Goal: Task Accomplishment & Management: Manage account settings

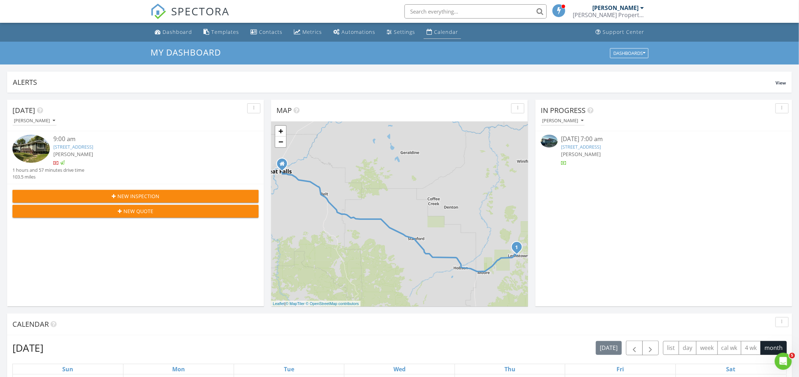
click at [427, 33] on div "Calendar" at bounding box center [430, 32] width 6 height 6
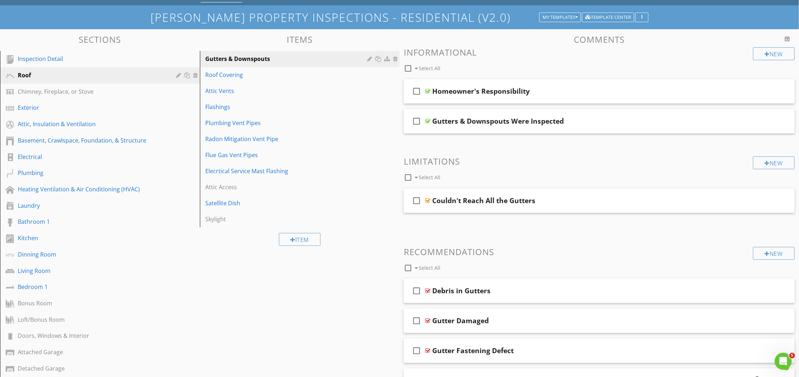
scroll to position [95, 0]
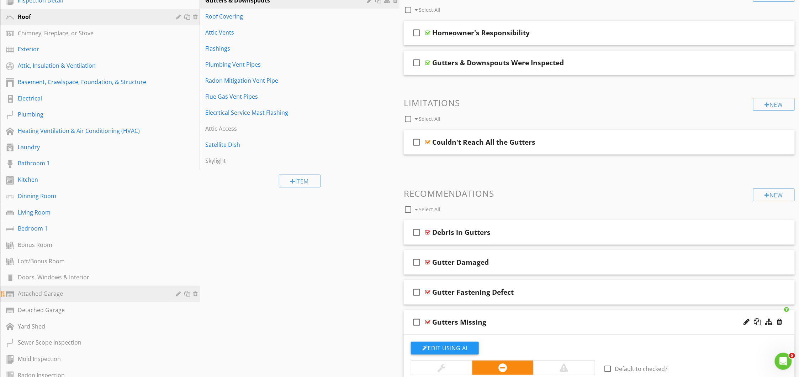
click at [46, 289] on div "Attached Garage" at bounding box center [92, 293] width 148 height 9
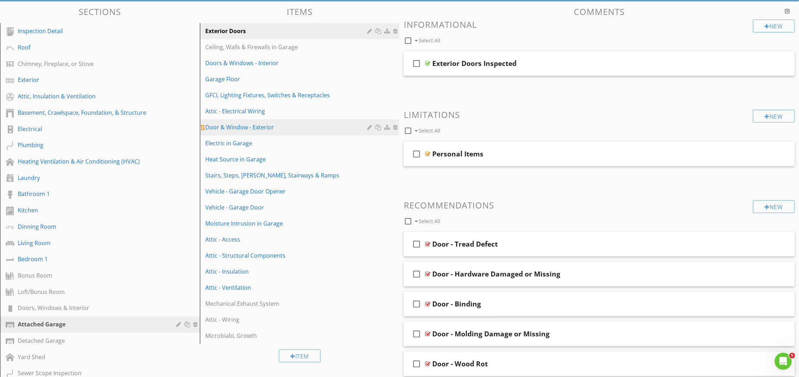
scroll to position [47, 0]
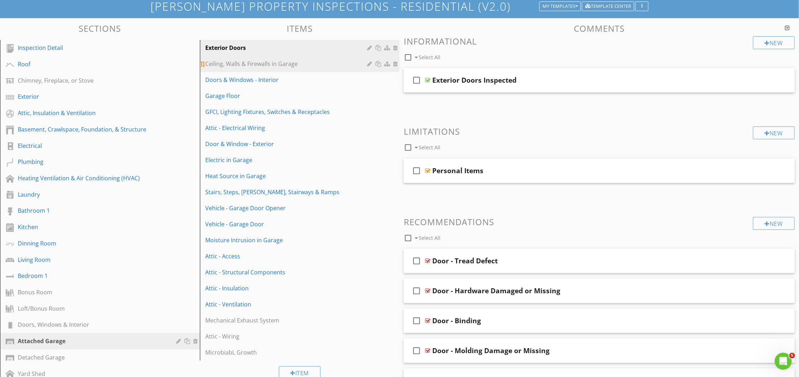
click at [250, 64] on div "Ceiling, Walls & Firewalls in Garage" at bounding box center [288, 63] width 164 height 9
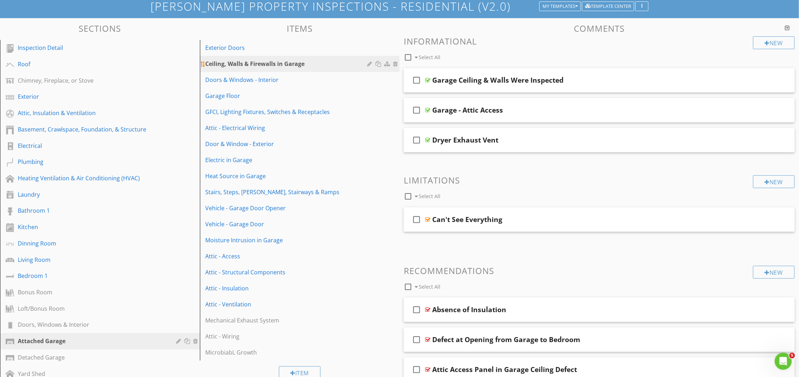
click at [371, 62] on div at bounding box center [370, 64] width 7 height 6
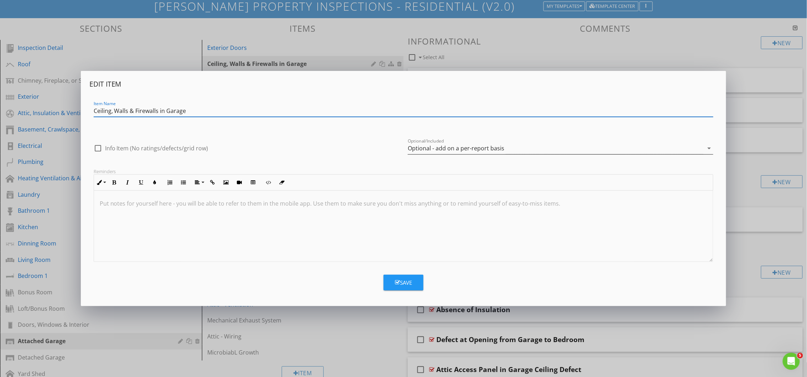
click at [443, 148] on div "Optional - add on a per-report basis" at bounding box center [456, 148] width 96 height 6
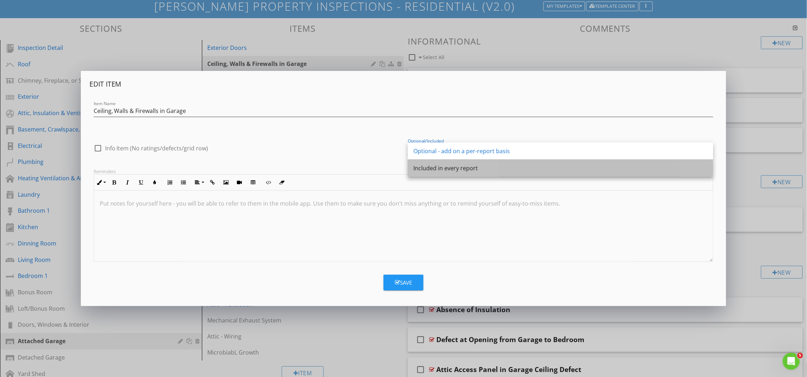
click at [438, 167] on div "Included in every report" at bounding box center [560, 168] width 294 height 9
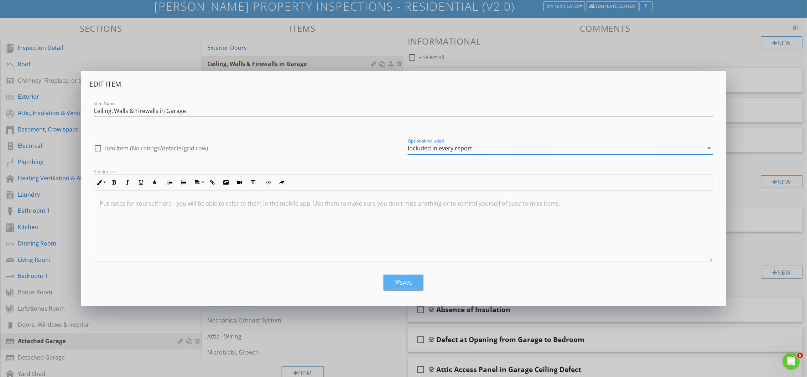
click at [414, 280] on button "Save" at bounding box center [403, 282] width 40 height 16
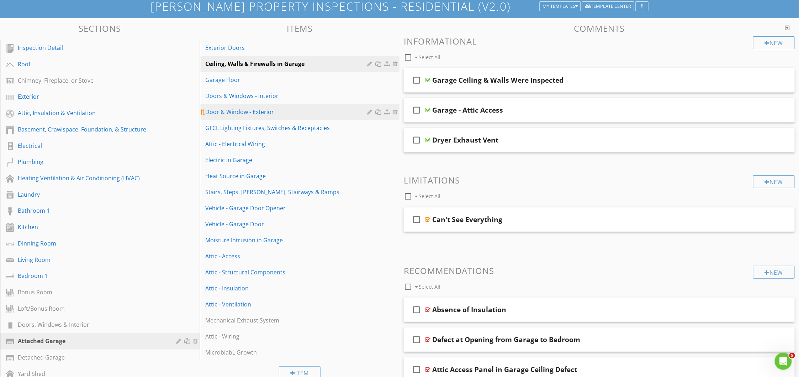
click at [368, 113] on div at bounding box center [370, 112] width 7 height 6
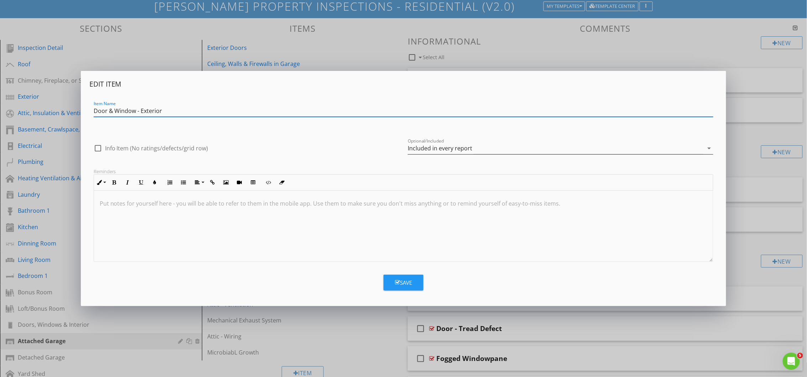
click at [421, 146] on div "Included in every report" at bounding box center [440, 148] width 64 height 6
click at [419, 147] on div "Optional - add on a per-report basis" at bounding box center [560, 151] width 294 height 9
click at [405, 284] on div "Save" at bounding box center [403, 282] width 17 height 8
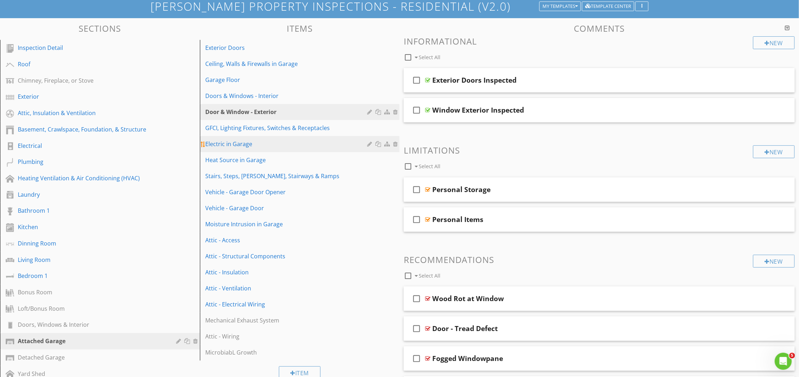
click at [272, 145] on div "Electric in Garage" at bounding box center [288, 144] width 164 height 9
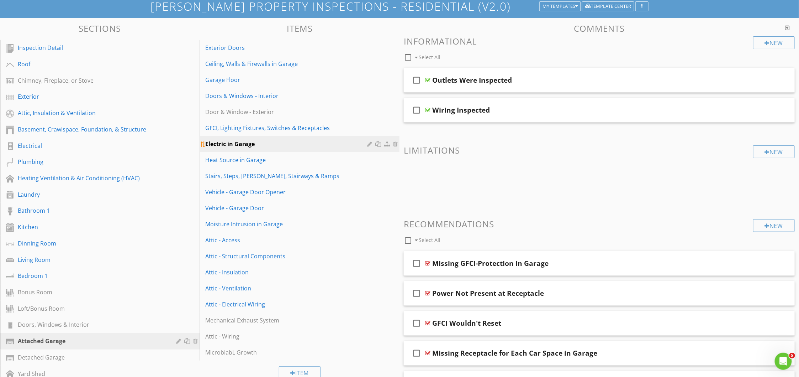
click at [367, 144] on link "Electric in Garage" at bounding box center [301, 144] width 198 height 16
click at [370, 142] on div at bounding box center [370, 144] width 7 height 6
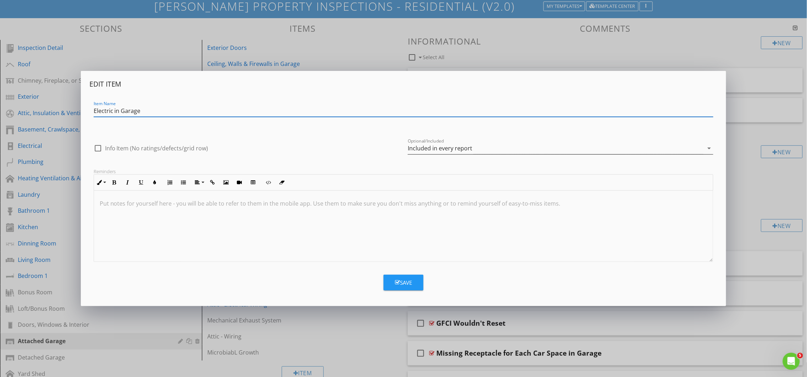
click at [431, 148] on div "Included in every report" at bounding box center [440, 148] width 64 height 6
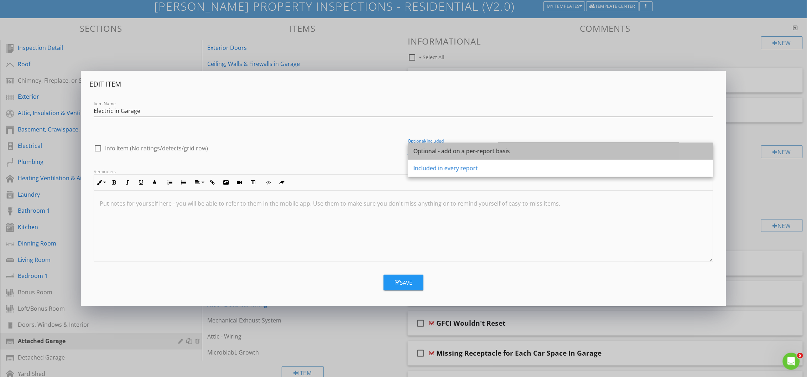
click at [431, 146] on div "Optional - add on a per-report basis" at bounding box center [560, 150] width 294 height 17
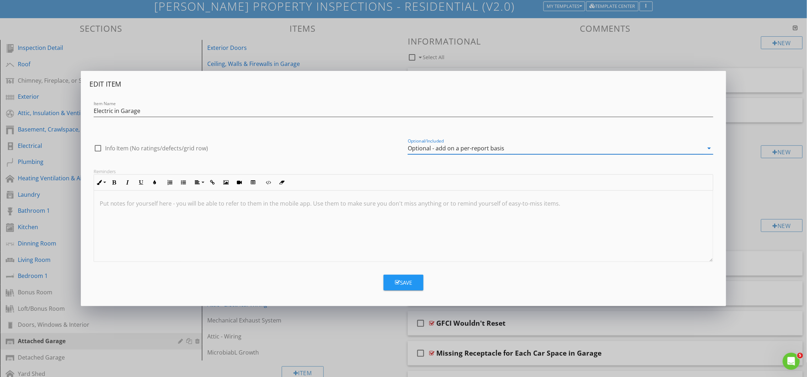
click at [400, 275] on button "Save" at bounding box center [403, 282] width 40 height 16
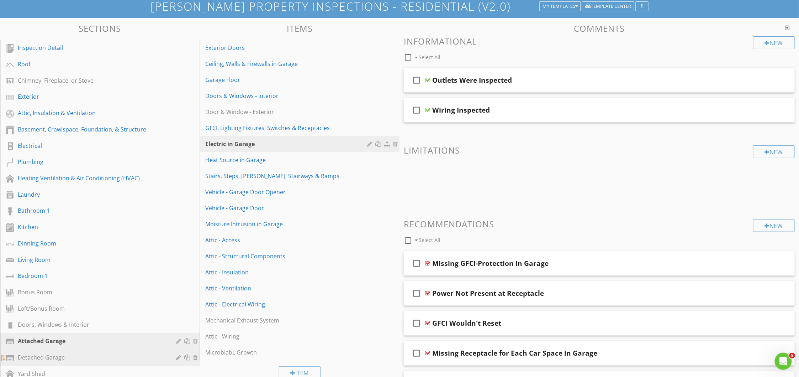
click at [59, 353] on div "Detached Garage" at bounding box center [92, 357] width 148 height 9
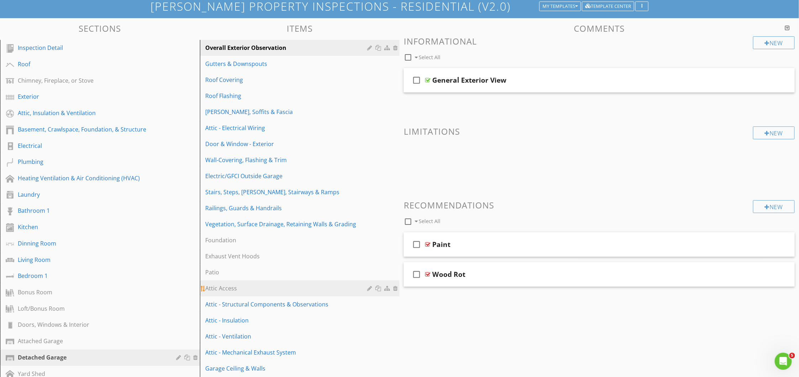
click at [371, 288] on div at bounding box center [370, 288] width 7 height 6
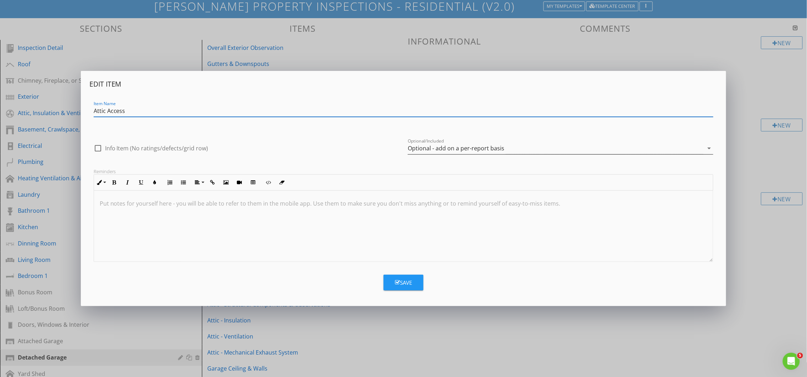
click at [436, 145] on div "Optional - add on a per-report basis" at bounding box center [456, 148] width 96 height 6
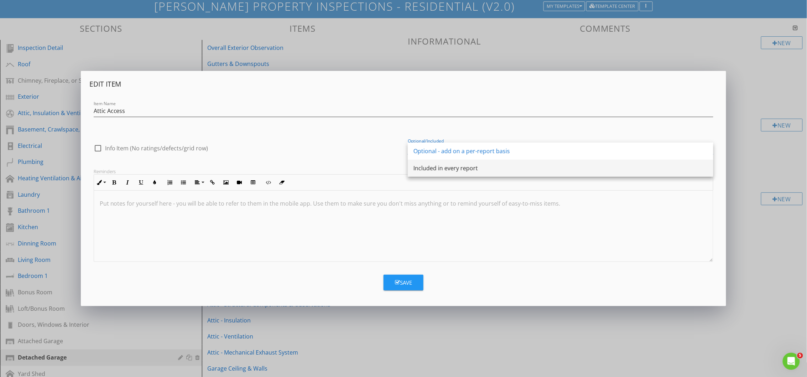
click at [431, 169] on div "Included in every report" at bounding box center [560, 168] width 294 height 9
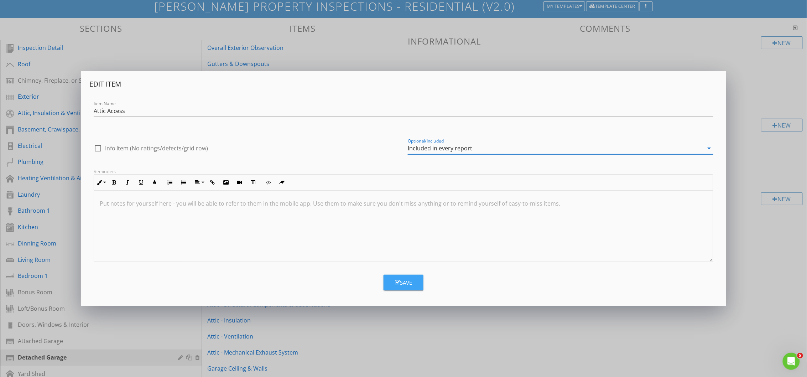
click at [413, 279] on button "Save" at bounding box center [403, 282] width 40 height 16
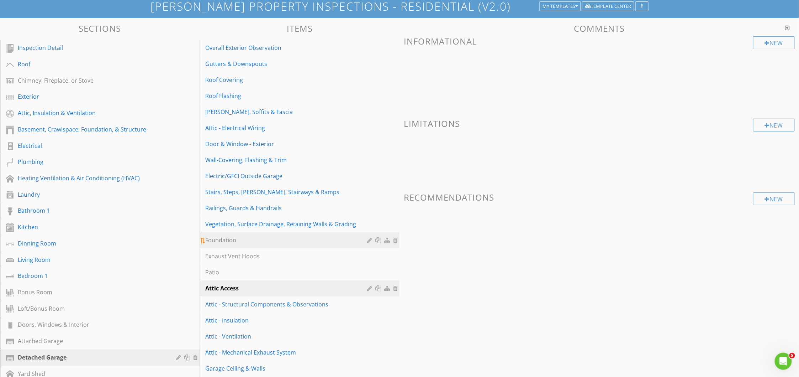
click at [368, 241] on div at bounding box center [370, 240] width 7 height 6
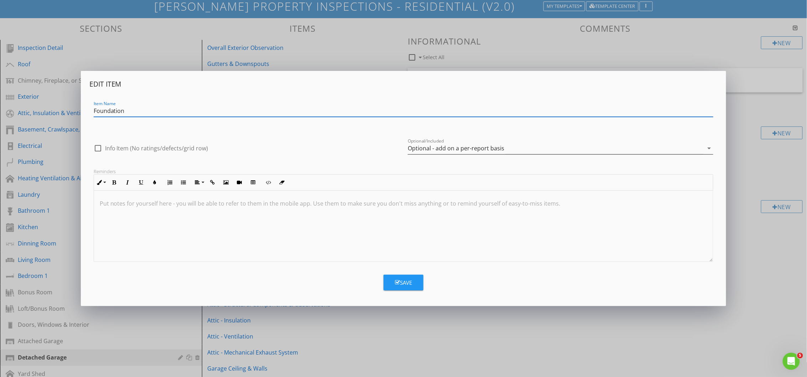
click at [429, 145] on div "Optional - add on a per-report basis" at bounding box center [456, 148] width 96 height 6
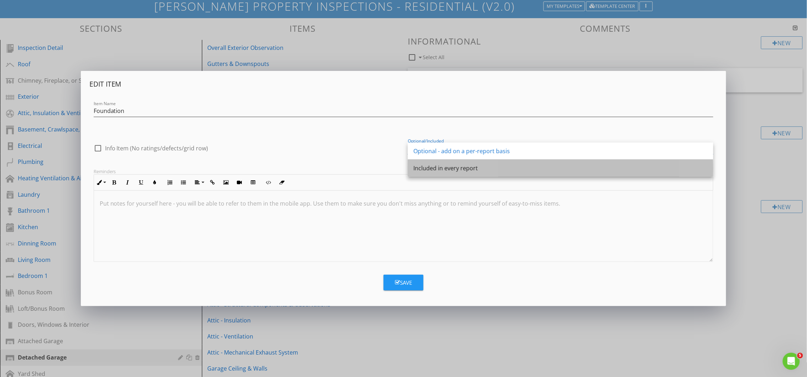
click at [421, 169] on div "Included in every report" at bounding box center [560, 168] width 294 height 9
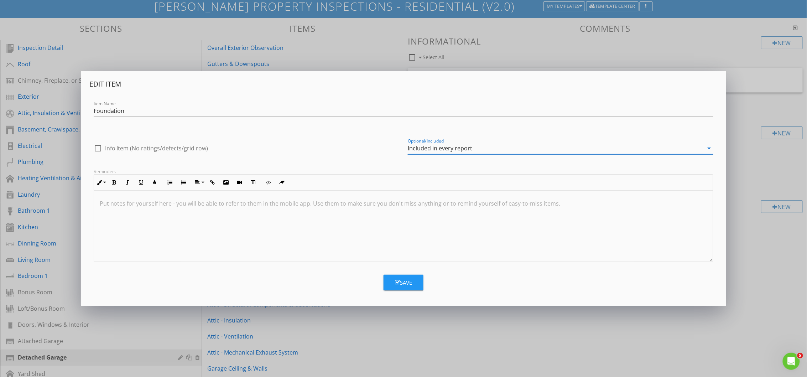
click at [403, 281] on div "Save" at bounding box center [403, 282] width 17 height 8
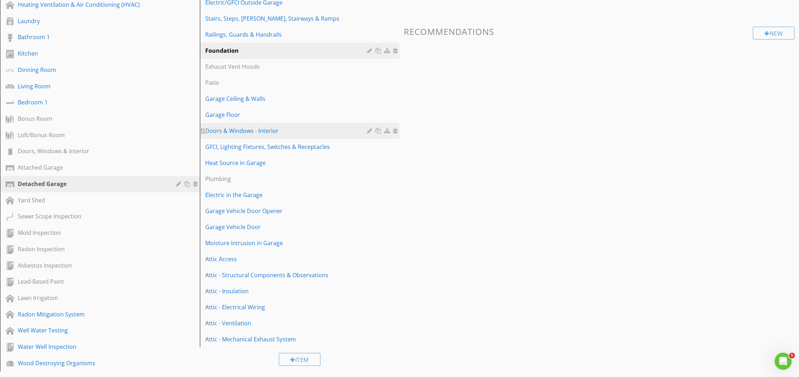
scroll to position [190, 0]
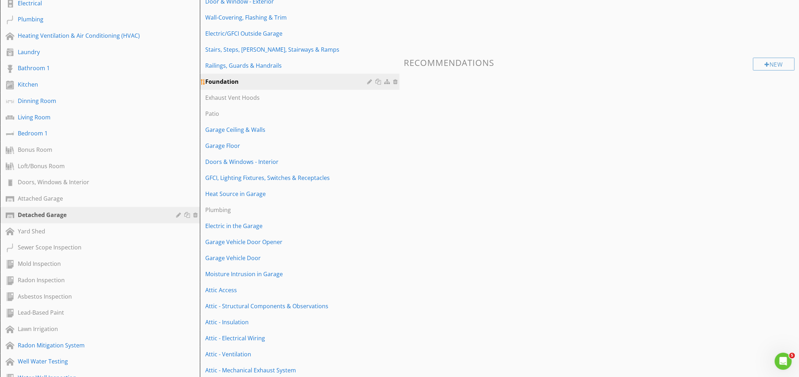
click at [371, 79] on div at bounding box center [370, 82] width 7 height 6
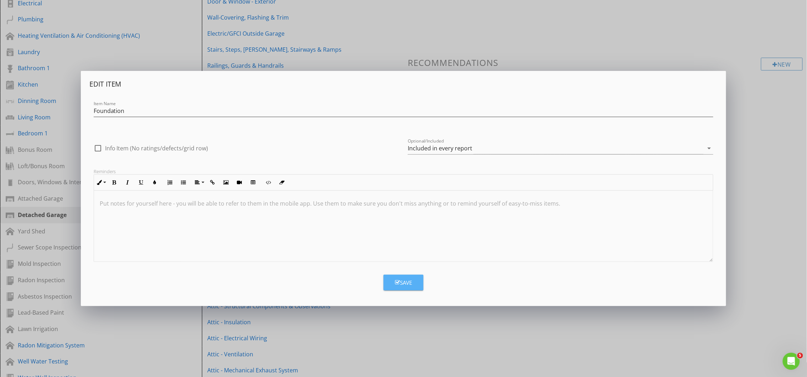
click at [407, 283] on div "Save" at bounding box center [403, 282] width 17 height 8
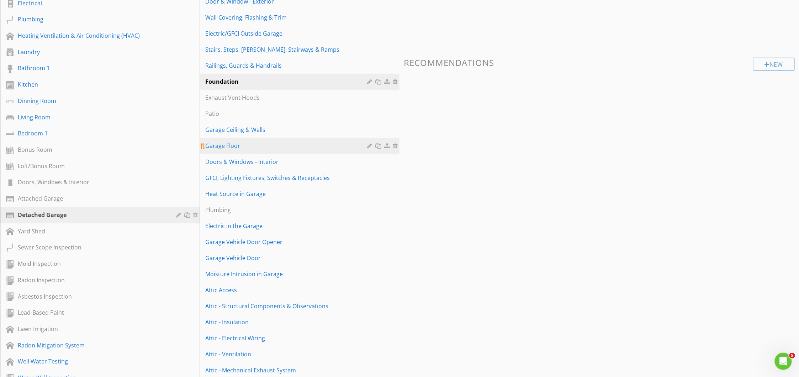
click at [278, 138] on link "Garage Floor" at bounding box center [301, 146] width 198 height 16
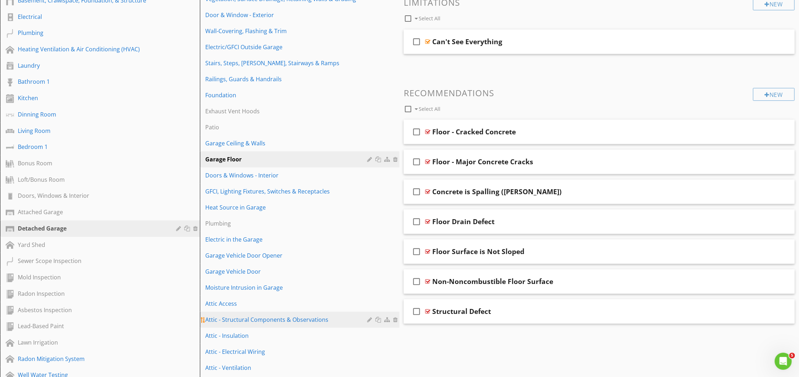
scroll to position [164, 0]
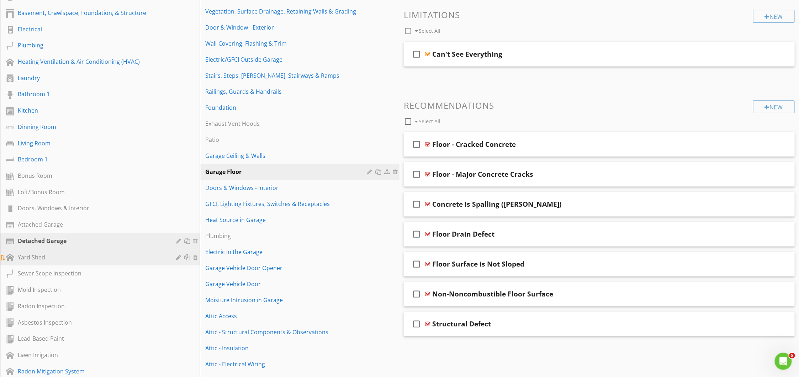
click at [48, 255] on div "Yard Shed" at bounding box center [92, 257] width 148 height 9
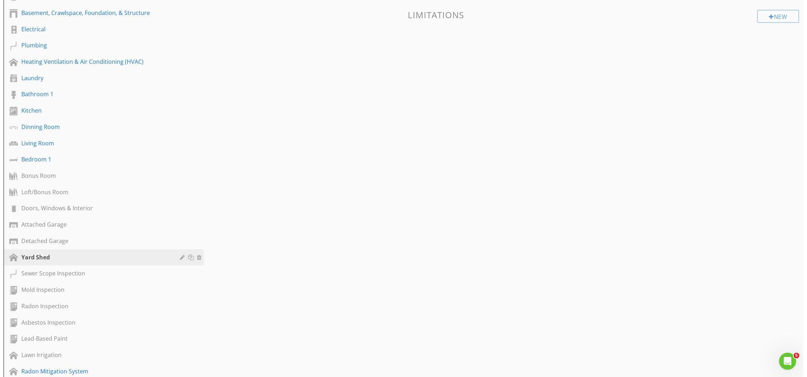
scroll to position [0, 0]
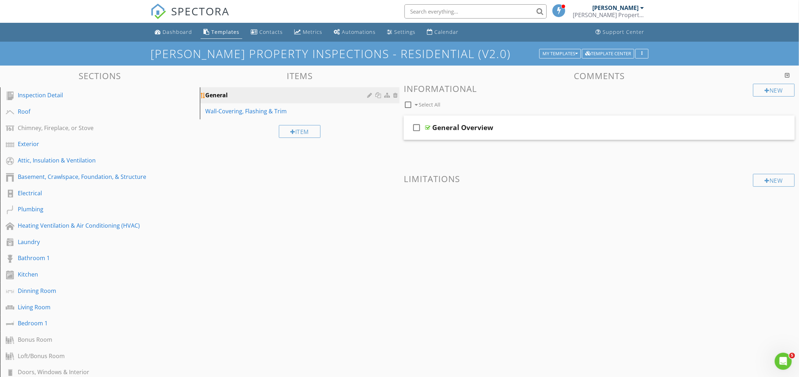
click at [232, 98] on div "General" at bounding box center [288, 95] width 164 height 9
click at [367, 96] on div at bounding box center [370, 95] width 7 height 6
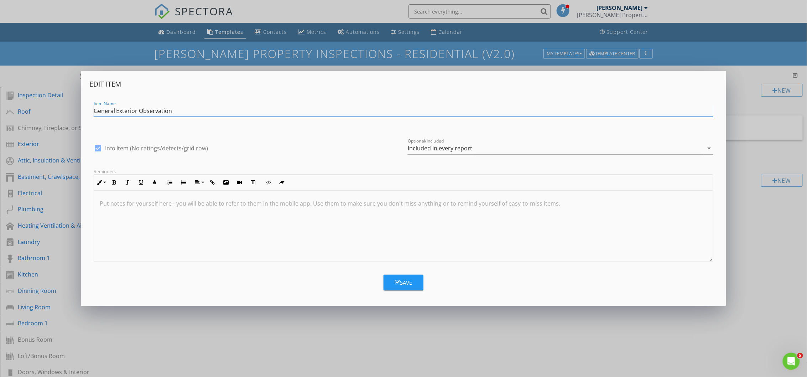
click at [96, 110] on input "General Exterior Observation" at bounding box center [404, 111] width 620 height 12
type input "Exterior Observation"
click at [414, 283] on button "Save" at bounding box center [403, 282] width 40 height 16
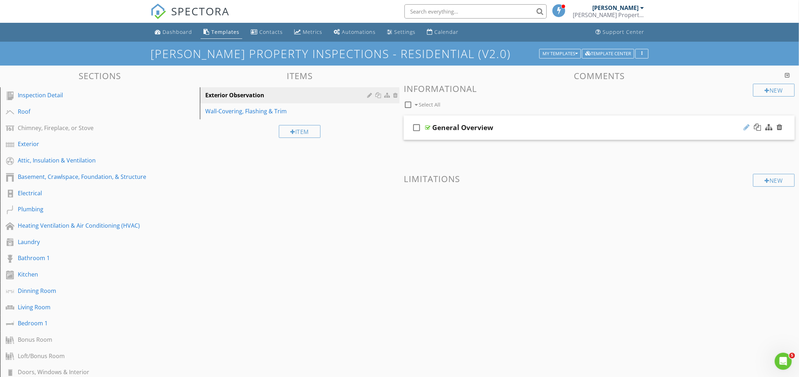
click at [744, 128] on div at bounding box center [747, 127] width 6 height 7
click at [440, 128] on input "General Overview" at bounding box center [573, 128] width 283 height 12
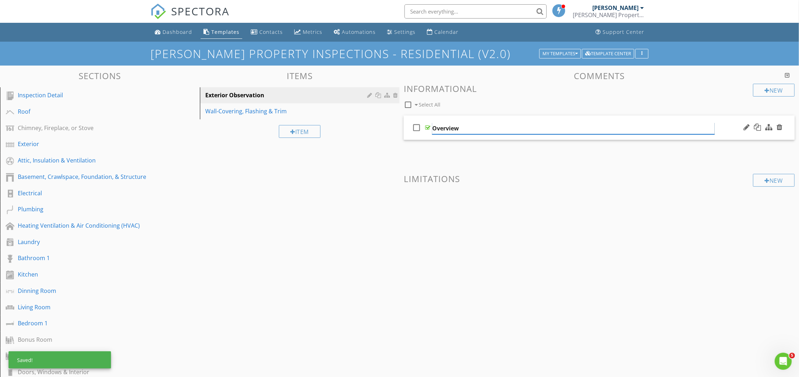
click at [487, 128] on input "Overview" at bounding box center [573, 128] width 283 height 12
type input "Overview of the Exterior"
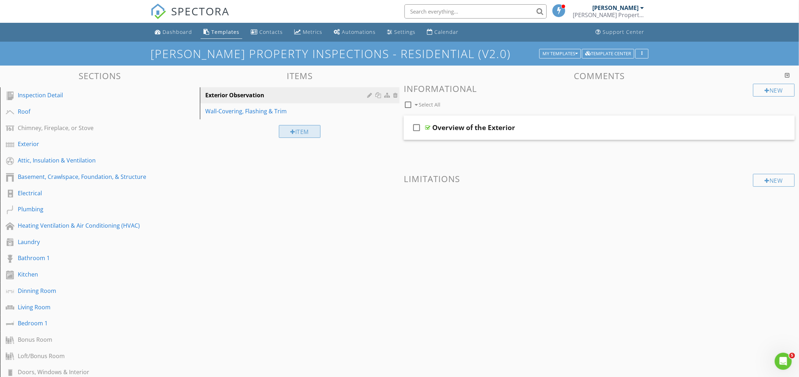
click at [316, 131] on div "Item" at bounding box center [300, 131] width 42 height 13
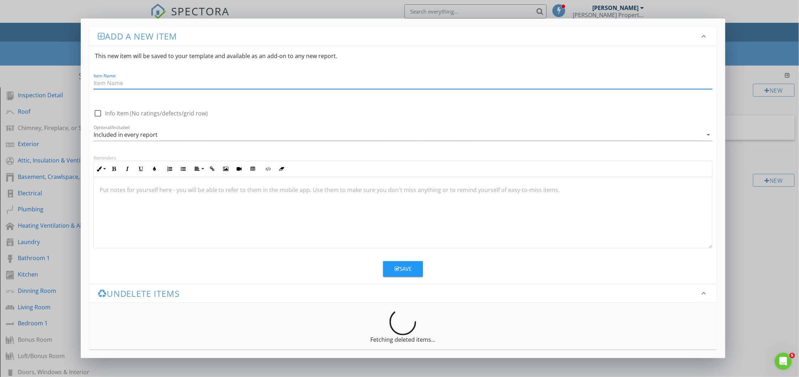
click at [775, 287] on div "Add a new item keyboard_arrow_down This new item will be saved to your template…" at bounding box center [399, 188] width 799 height 377
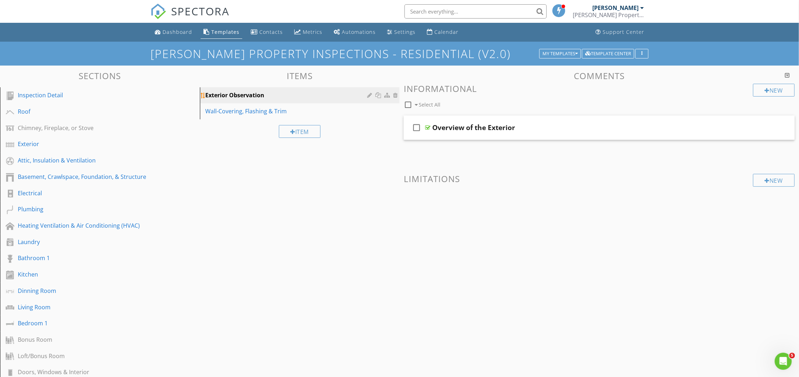
click at [370, 95] on div at bounding box center [370, 95] width 7 height 6
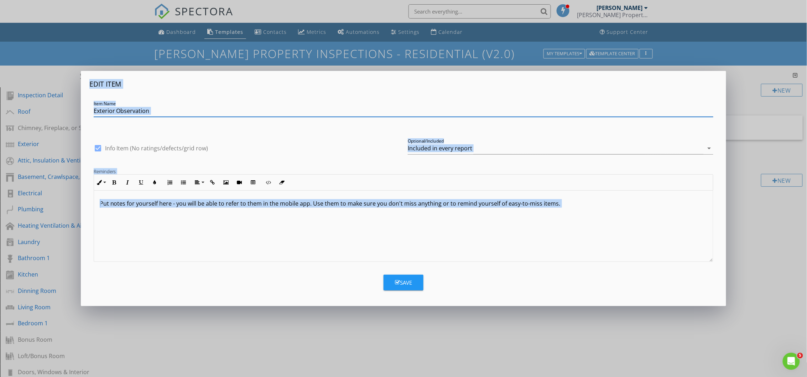
drag, startPoint x: 695, startPoint y: 344, endPoint x: 601, endPoint y: 274, distance: 117.0
click at [693, 342] on div "Edit Item Item Name Exterior Observation check_box Info Item (No ratings/defect…" at bounding box center [403, 188] width 807 height 377
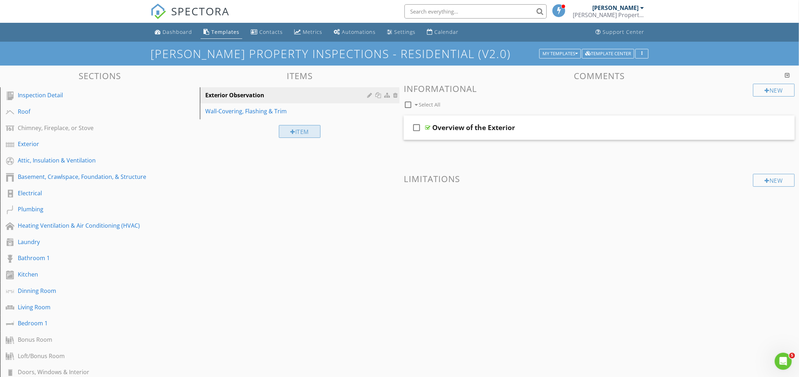
click at [304, 133] on div "Item" at bounding box center [300, 131] width 42 height 13
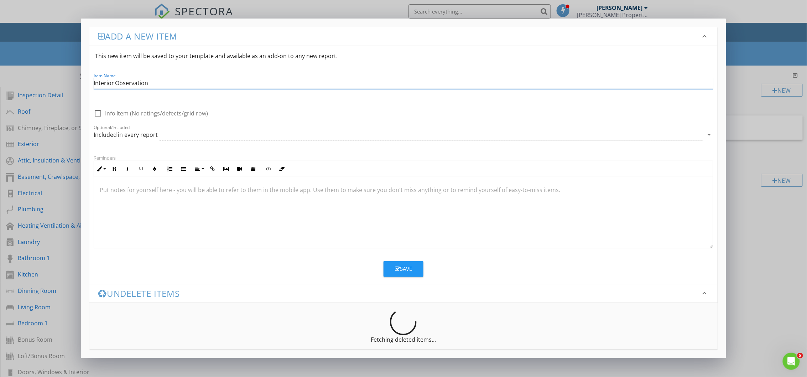
type input "Interior Observation"
click at [405, 274] on button "Save" at bounding box center [403, 269] width 40 height 16
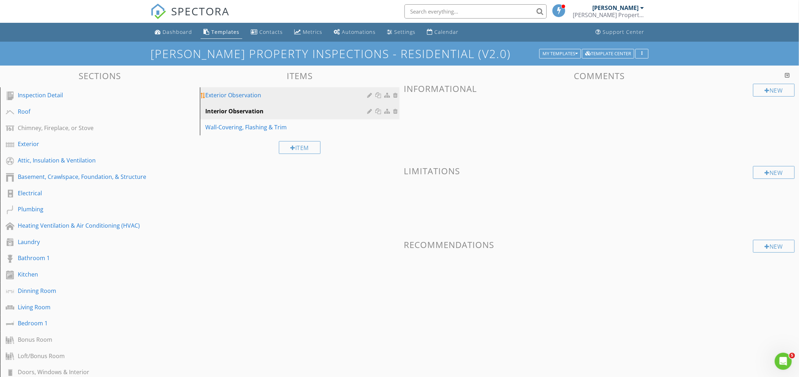
click at [255, 94] on div "Exterior Observation" at bounding box center [288, 95] width 164 height 9
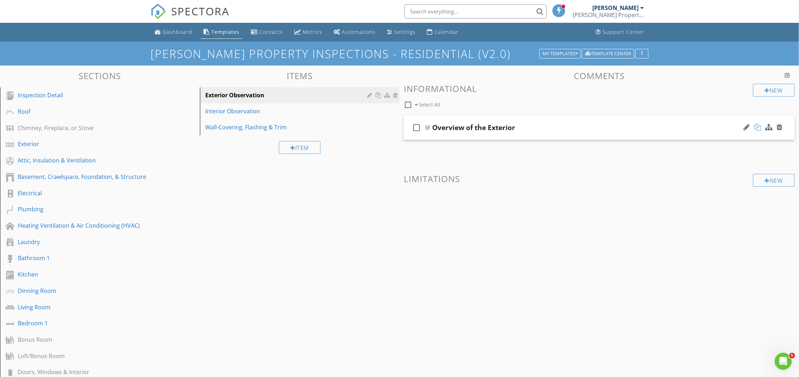
click at [757, 127] on div at bounding box center [758, 127] width 7 height 7
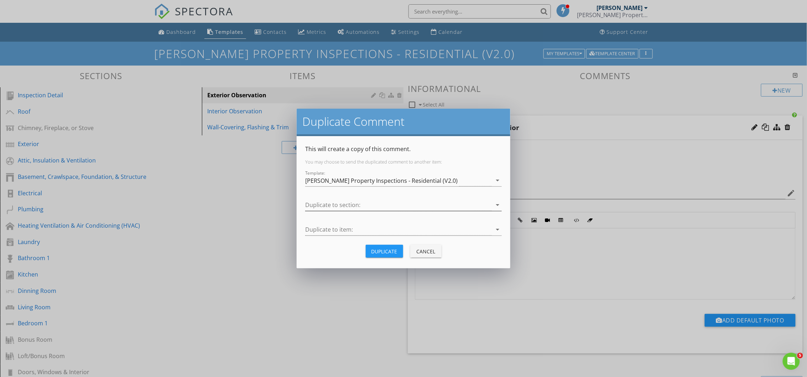
click at [339, 206] on div at bounding box center [398, 205] width 187 height 12
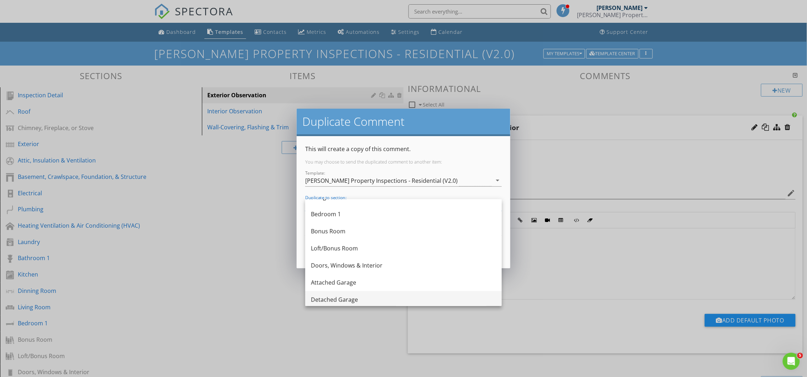
scroll to position [280, 0]
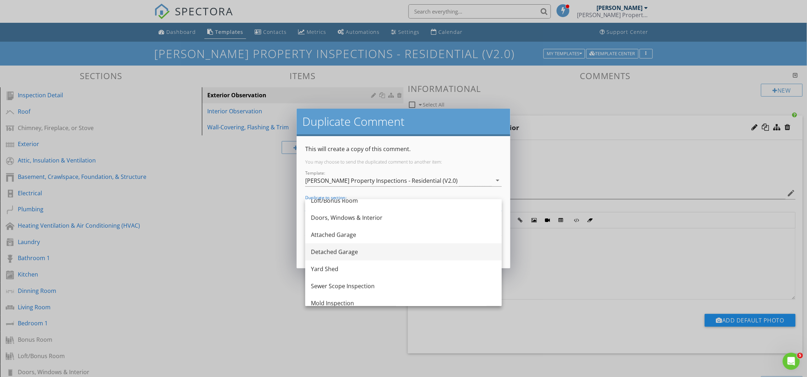
click at [328, 252] on div "Detached Garage" at bounding box center [403, 251] width 185 height 9
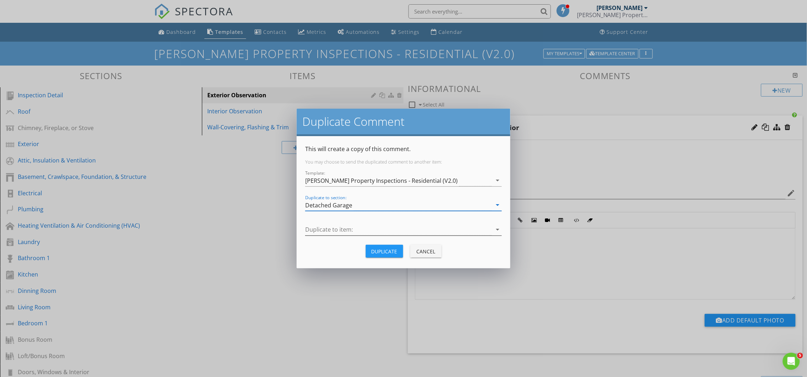
click at [332, 229] on div at bounding box center [398, 230] width 187 height 12
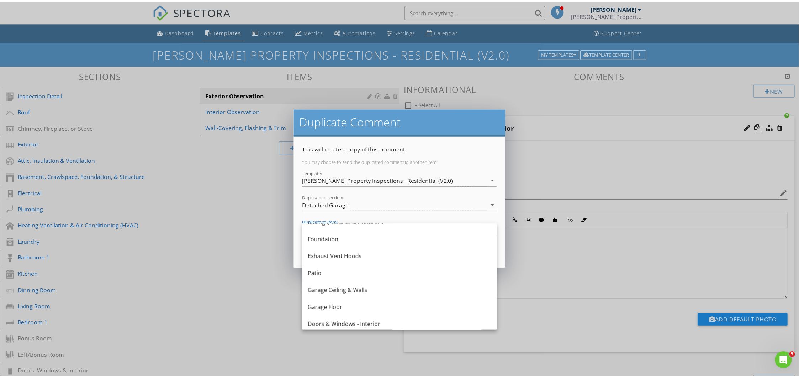
scroll to position [190, 0]
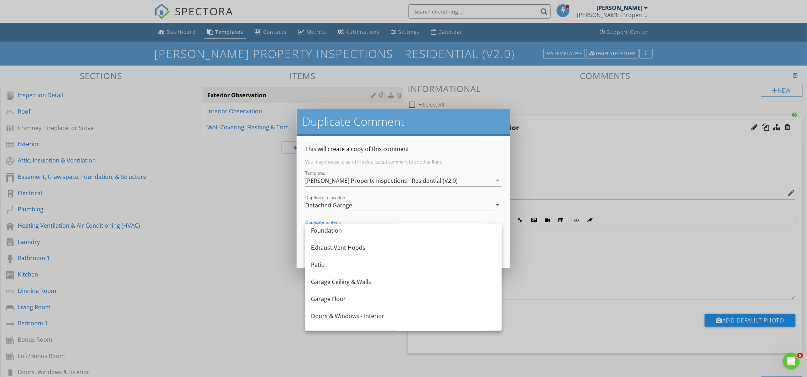
click at [247, 217] on div "Duplicate Comment This will create a copy of this comment. You may choose to se…" at bounding box center [403, 188] width 807 height 377
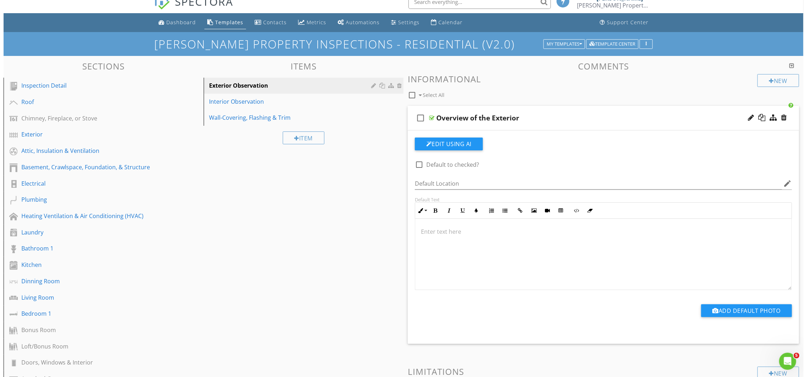
scroll to position [0, 0]
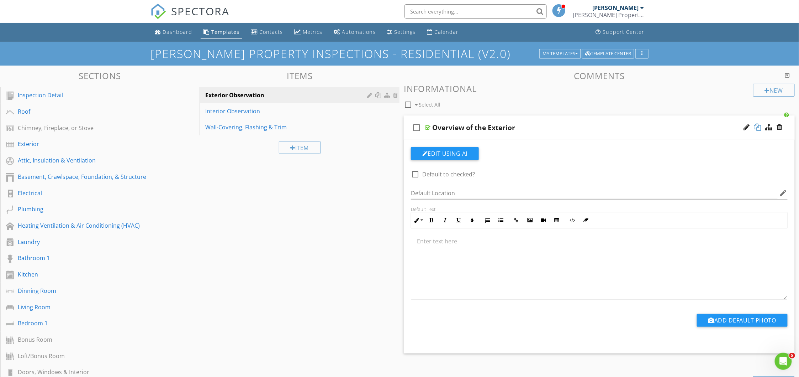
click at [757, 128] on div at bounding box center [758, 127] width 7 height 7
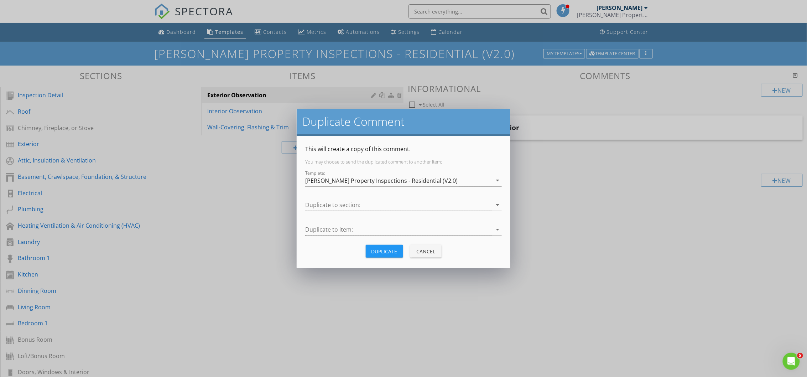
click at [334, 199] on div at bounding box center [398, 205] width 187 height 12
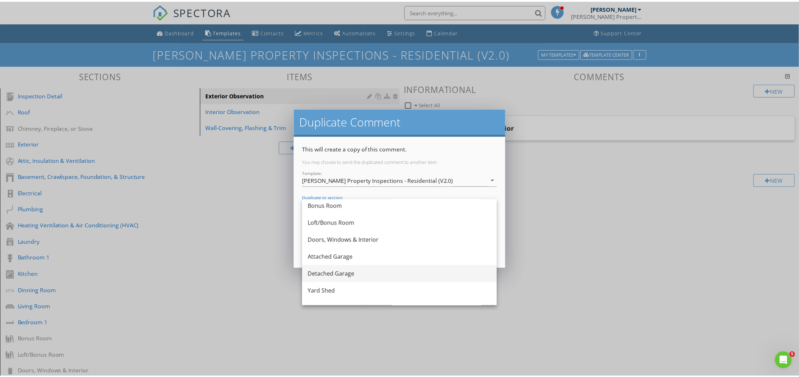
scroll to position [285, 0]
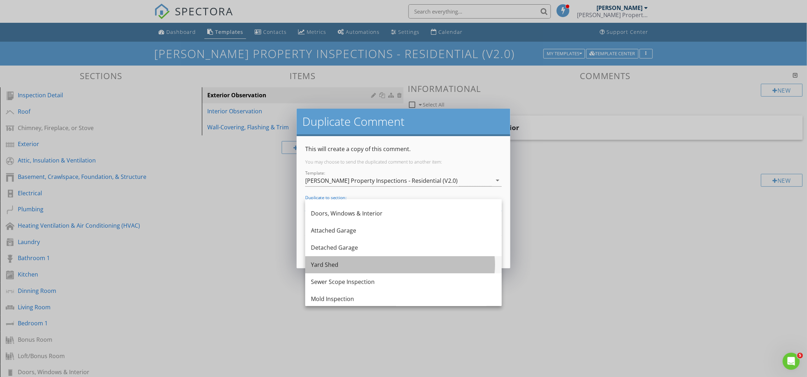
click at [331, 260] on div "Yard Shed" at bounding box center [403, 264] width 185 height 9
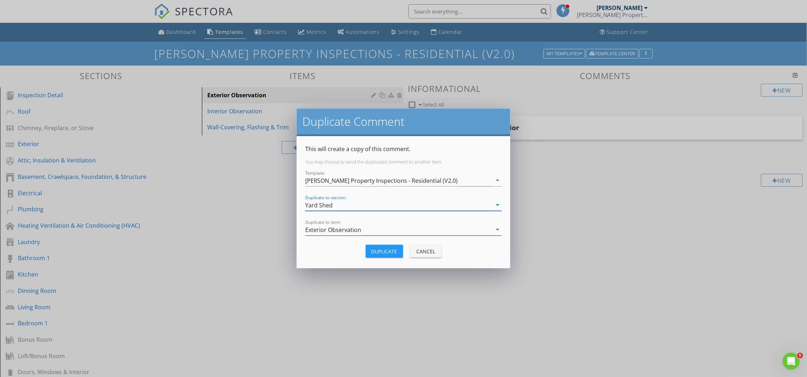
click at [331, 229] on div "Exterior Observation" at bounding box center [333, 229] width 56 height 6
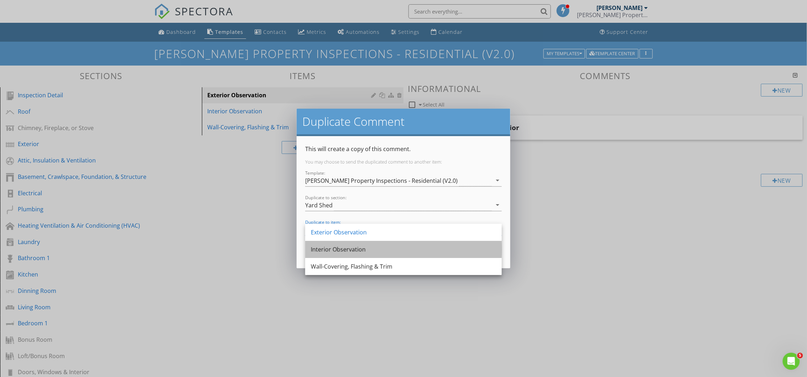
click at [332, 248] on div "Interior Observation" at bounding box center [403, 249] width 185 height 9
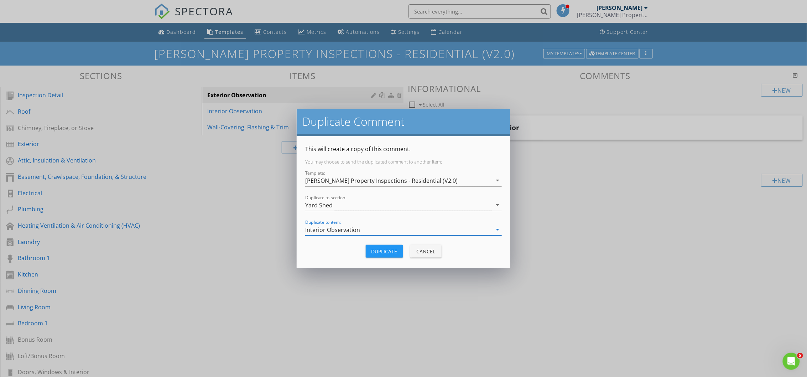
click at [387, 251] on div "Duplicate" at bounding box center [384, 250] width 26 height 7
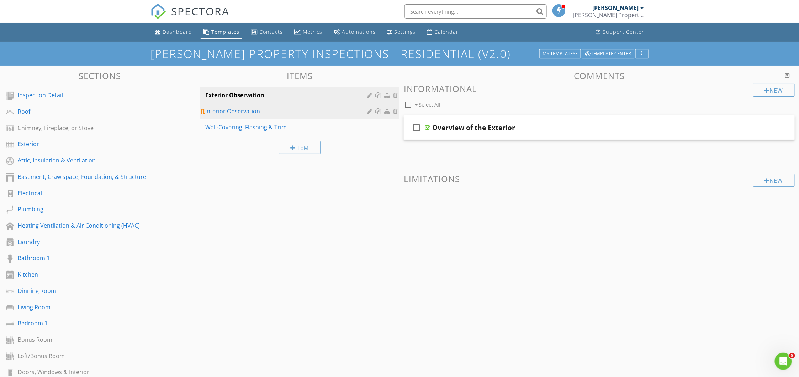
click at [232, 111] on div "Interior Observation" at bounding box center [288, 111] width 164 height 9
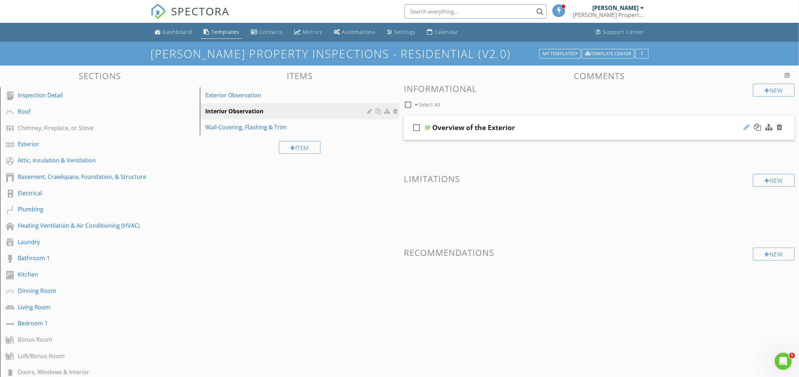
click at [745, 130] on div at bounding box center [747, 127] width 6 height 7
click at [484, 126] on input "Overview of the Exterior" at bounding box center [573, 128] width 283 height 12
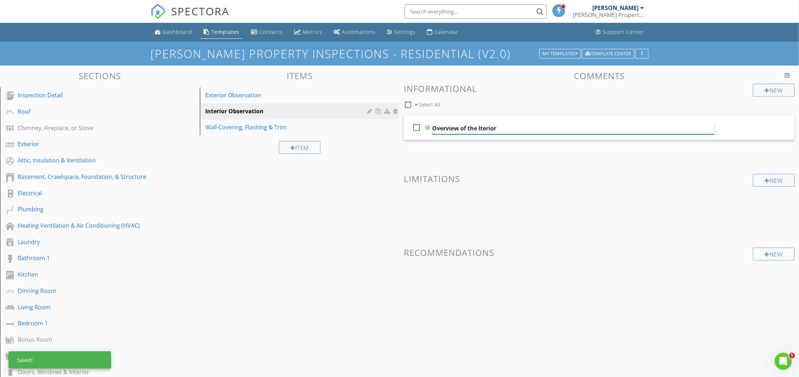
type input "Overview of the Interior"
click at [315, 190] on div "Sections Inspection Detail Roof Chimney, Fireplace, or Stove Exterior Attic, In…" at bounding box center [399, 372] width 799 height 614
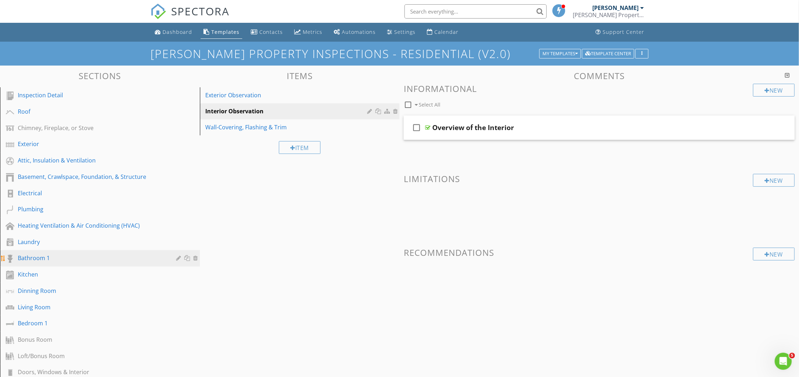
click at [35, 257] on div "Bathroom 1" at bounding box center [92, 257] width 148 height 9
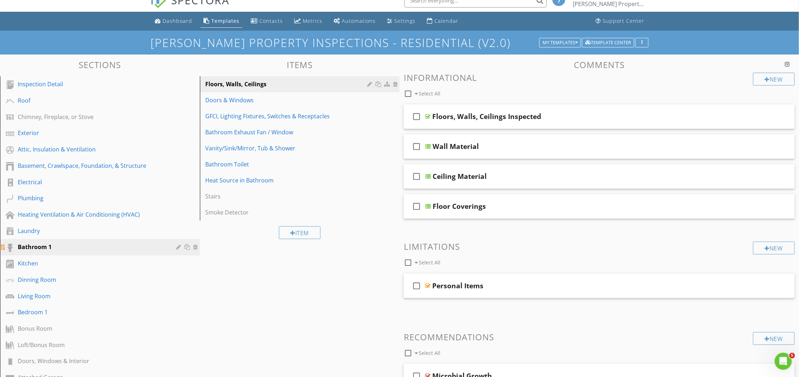
scroll to position [95, 0]
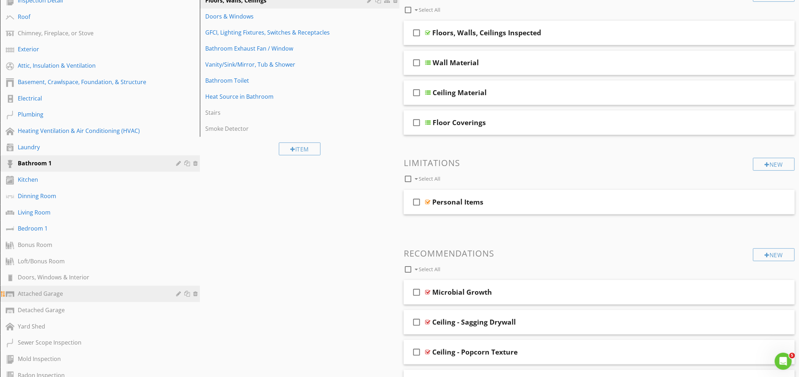
click at [37, 292] on div "Attached Garage" at bounding box center [92, 293] width 148 height 9
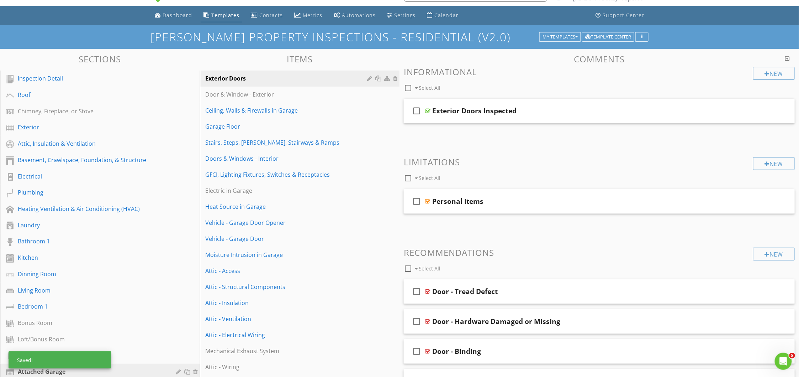
scroll to position [0, 0]
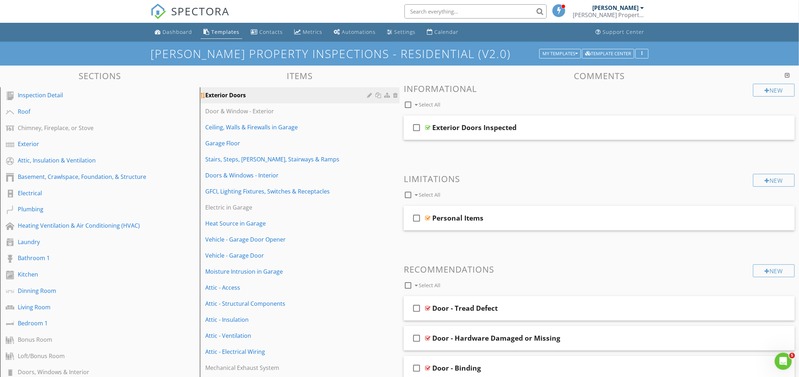
click at [234, 93] on div "Exterior Doors" at bounding box center [288, 95] width 164 height 9
click at [234, 128] on div "Ceiling, Walls & Firewalls in Garage" at bounding box center [288, 127] width 164 height 9
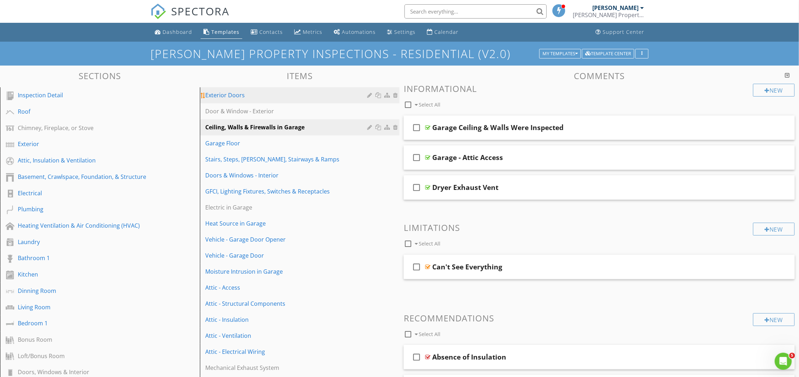
click at [230, 95] on div "Exterior Doors" at bounding box center [288, 95] width 164 height 9
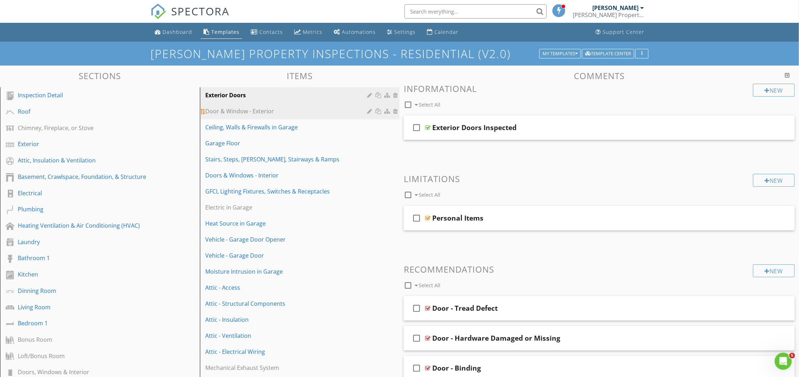
click at [220, 110] on div "Door & Window - Exterior" at bounding box center [288, 111] width 164 height 9
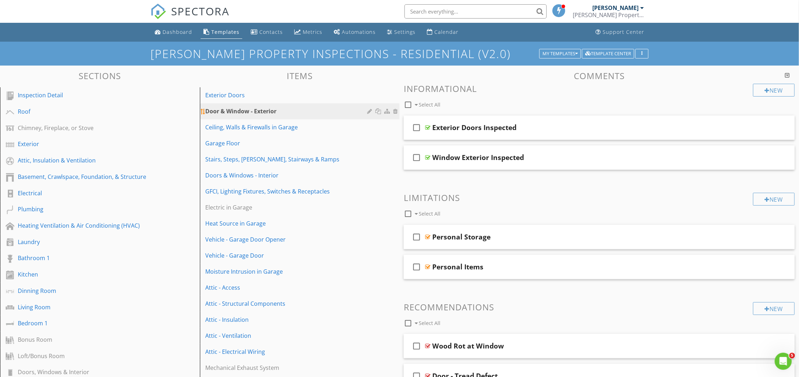
click at [369, 110] on div at bounding box center [370, 111] width 7 height 6
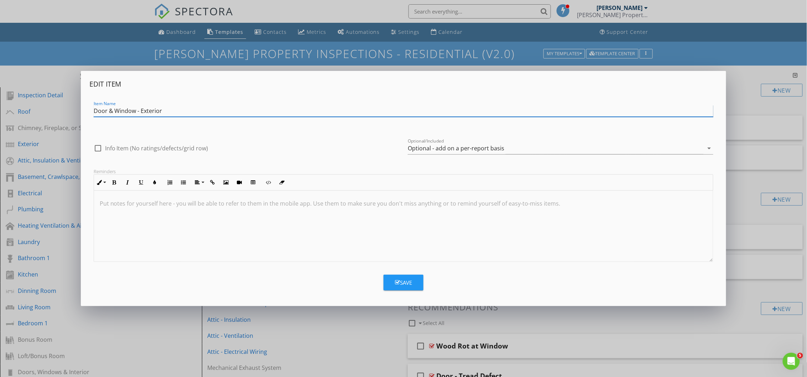
click at [105, 110] on input "Door & Window - Exterior" at bounding box center [404, 111] width 620 height 12
click at [136, 111] on input "Doors & Window - Exterior" at bounding box center [404, 111] width 620 height 12
type input "Doors & Windows - Exterior"
click at [402, 275] on button "Save" at bounding box center [403, 282] width 40 height 16
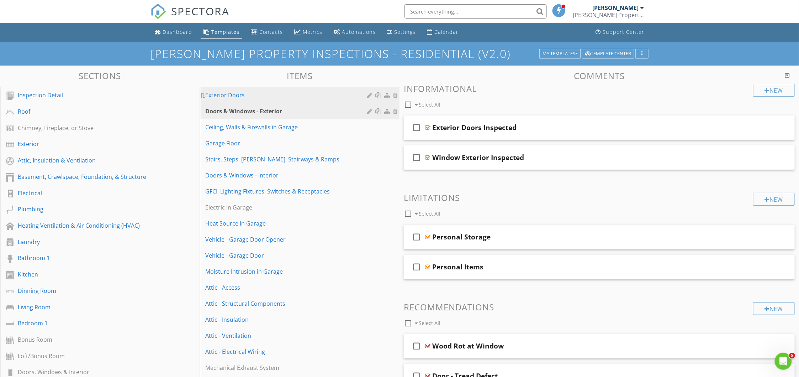
click at [227, 94] on div "Exterior Doors" at bounding box center [288, 95] width 164 height 9
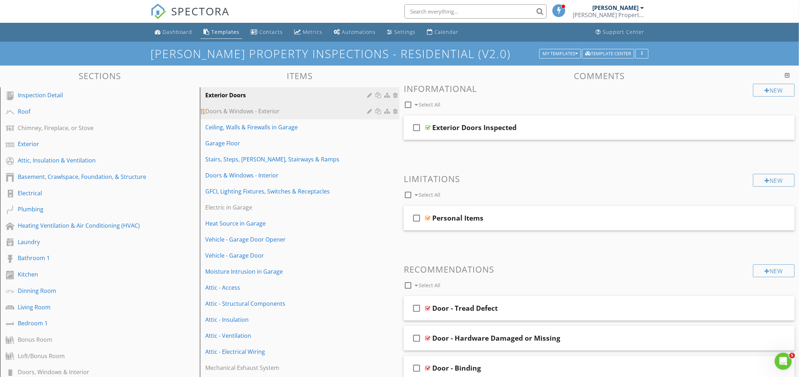
click at [231, 112] on div "Doors & Windows - Exterior" at bounding box center [288, 111] width 164 height 9
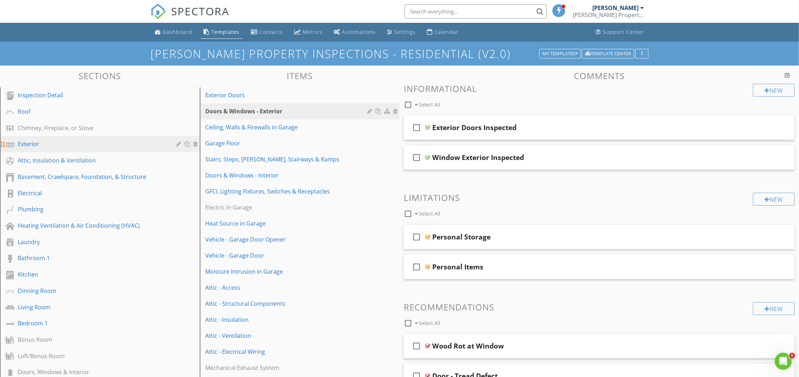
click at [25, 146] on div "Exterior" at bounding box center [92, 144] width 148 height 9
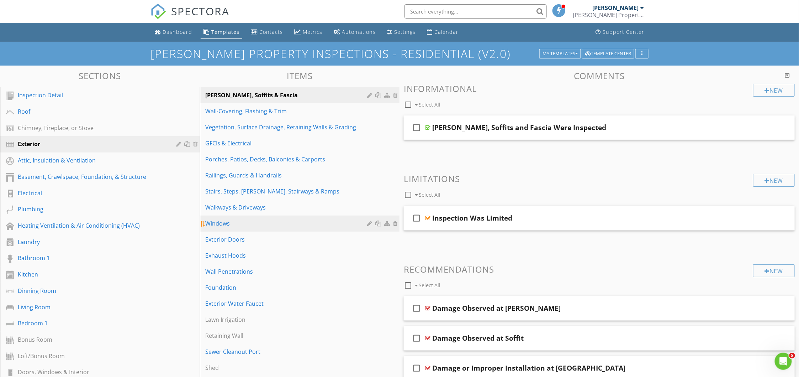
click at [230, 220] on div "Windows" at bounding box center [288, 223] width 164 height 9
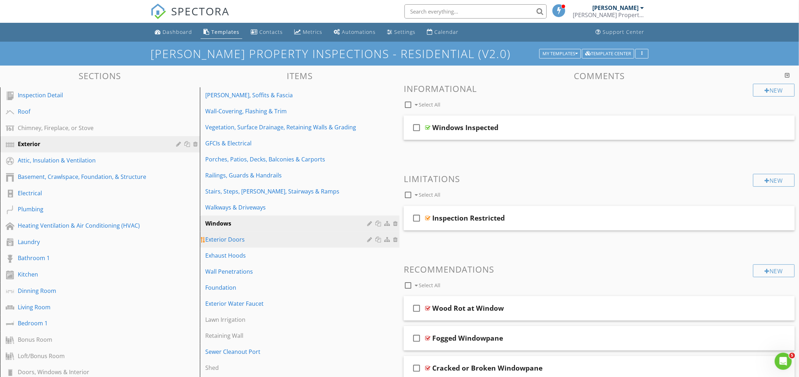
click at [252, 239] on div "Exterior Doors" at bounding box center [288, 239] width 164 height 9
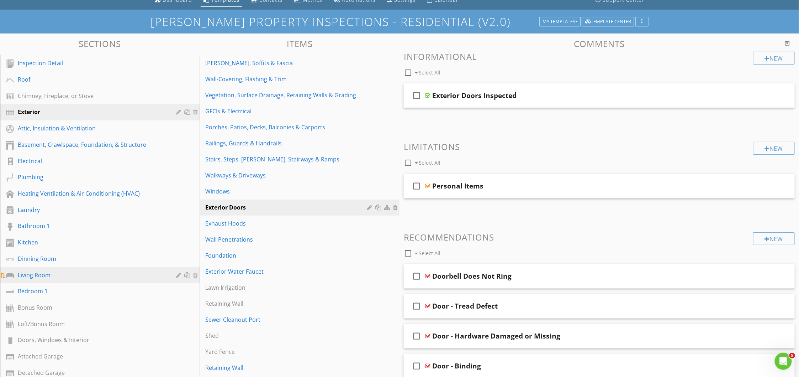
scroll to position [47, 0]
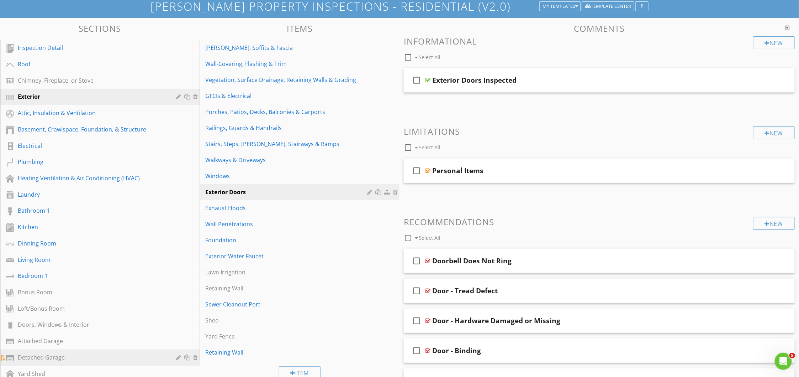
click at [23, 353] on div "Detached Garage" at bounding box center [92, 357] width 148 height 9
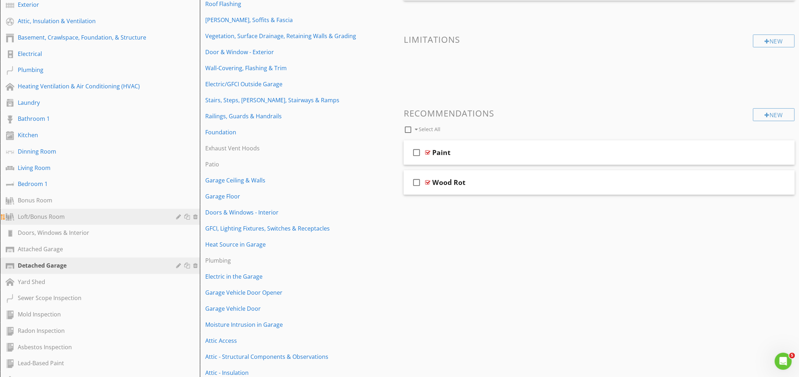
scroll to position [142, 0]
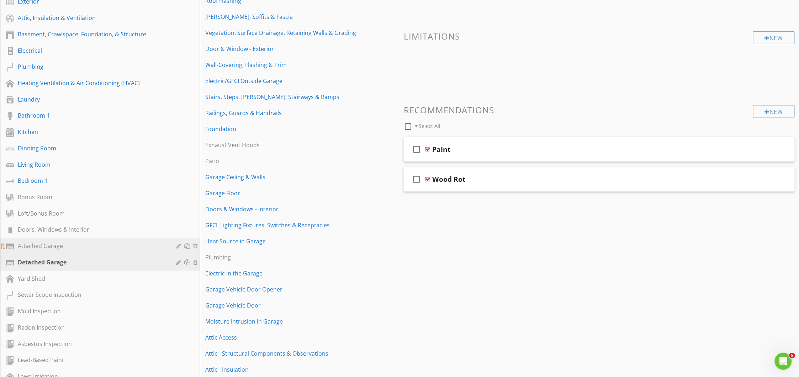
click at [48, 243] on div "Attached Garage" at bounding box center [92, 245] width 148 height 9
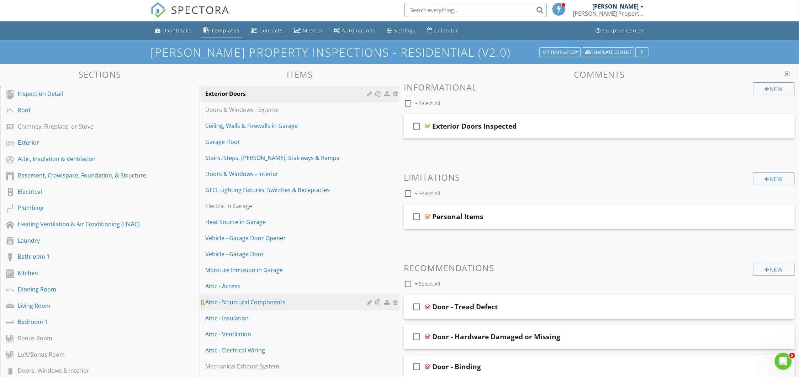
scroll to position [0, 0]
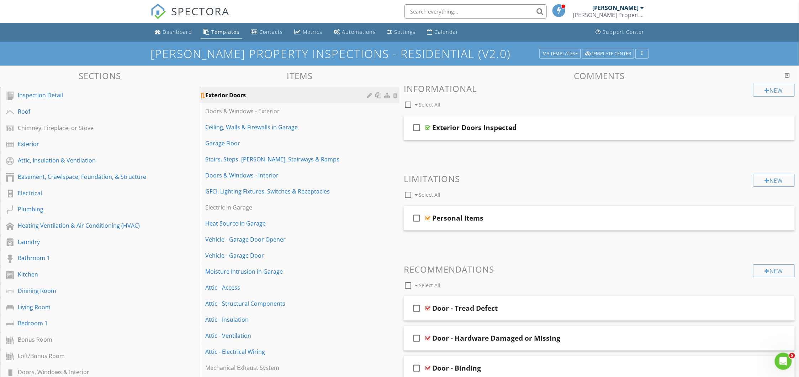
click at [398, 95] on div at bounding box center [396, 95] width 6 height 6
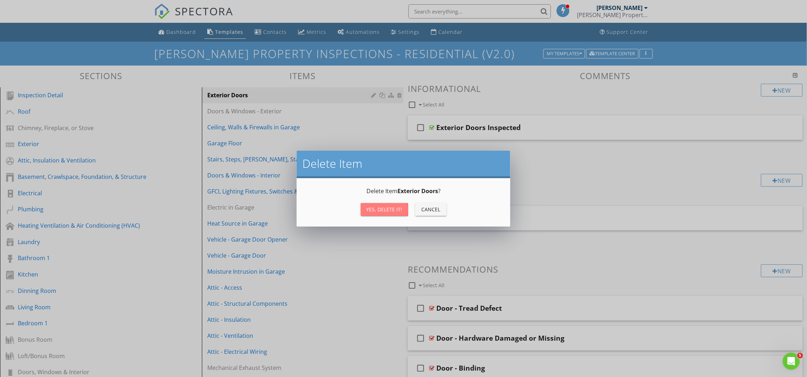
click at [385, 210] on div "Yes, Delete it!" at bounding box center [384, 208] width 36 height 7
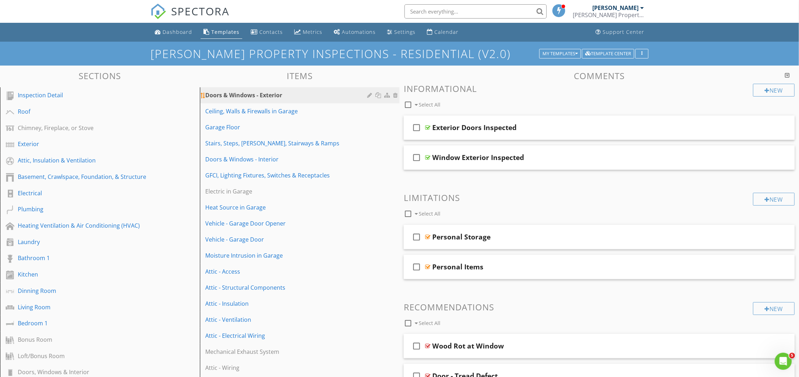
click at [397, 95] on div at bounding box center [396, 95] width 6 height 6
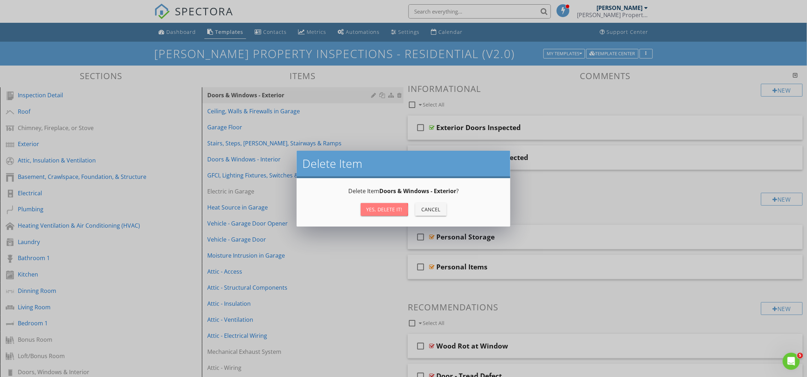
click at [385, 205] on div "Yes, Delete it!" at bounding box center [384, 208] width 36 height 7
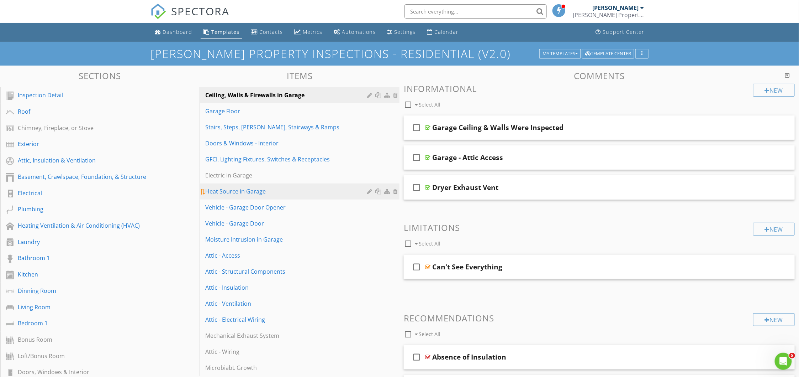
click at [349, 196] on link "Heat Source in Garage" at bounding box center [301, 191] width 198 height 16
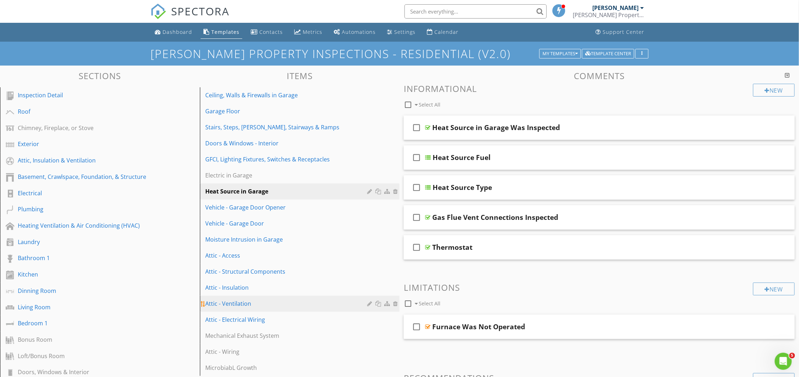
click at [238, 301] on div "Attic - Ventilation" at bounding box center [288, 303] width 164 height 9
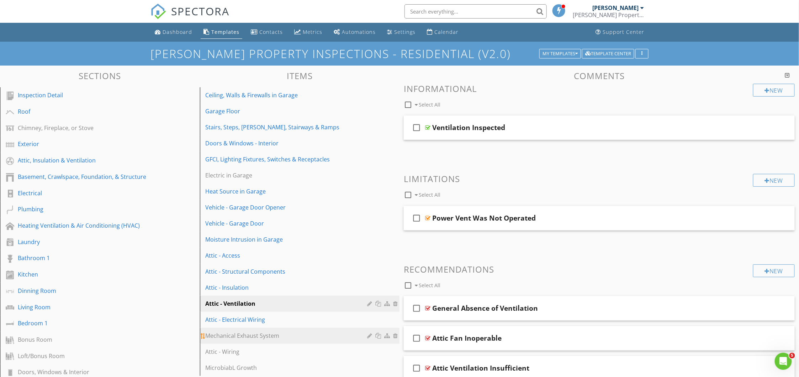
click at [241, 335] on div "Mechanical Exhaust System" at bounding box center [288, 335] width 164 height 9
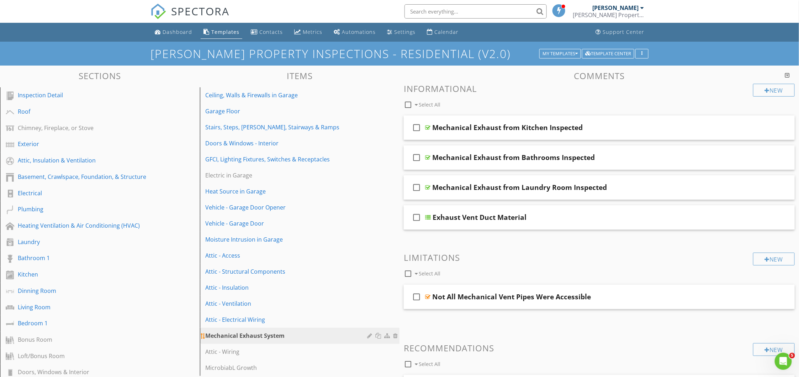
click at [369, 334] on div at bounding box center [370, 335] width 7 height 6
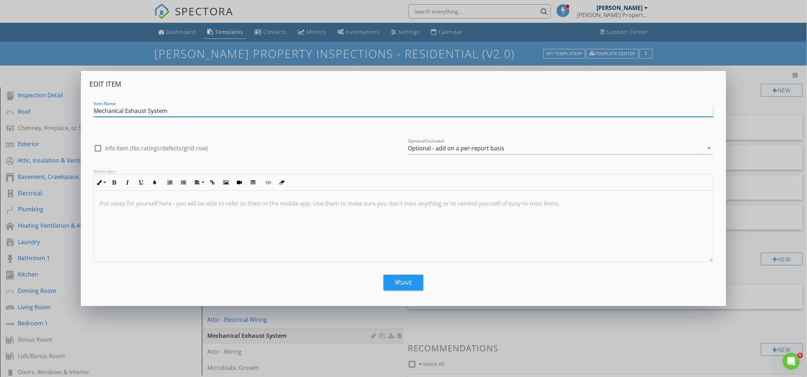
click at [94, 106] on input "Mechanical Exhaust System" at bounding box center [404, 111] width 620 height 12
type input "Attic - Mechanical Exhaust System"
click at [414, 283] on button "Save" at bounding box center [403, 282] width 40 height 16
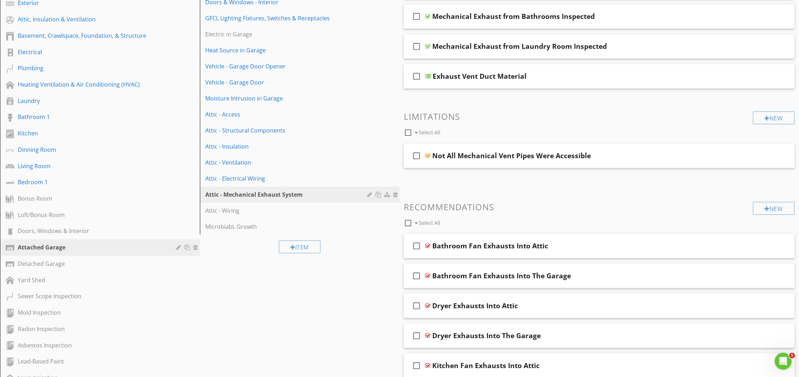
scroll to position [142, 0]
click at [233, 256] on div "Item" at bounding box center [300, 245] width 200 height 24
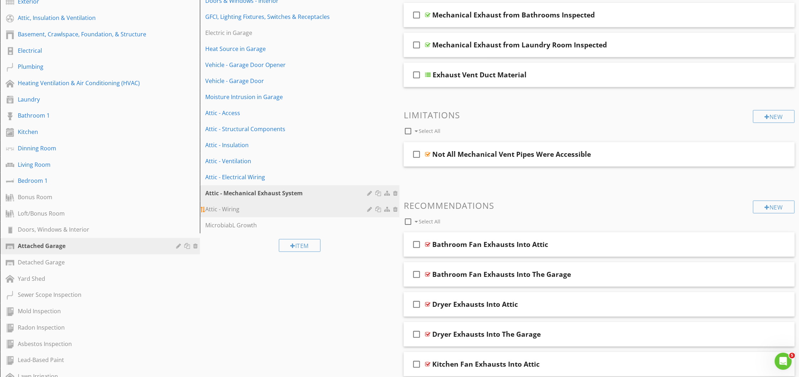
click at [229, 208] on div "Attic - Wiring" at bounding box center [288, 209] width 164 height 9
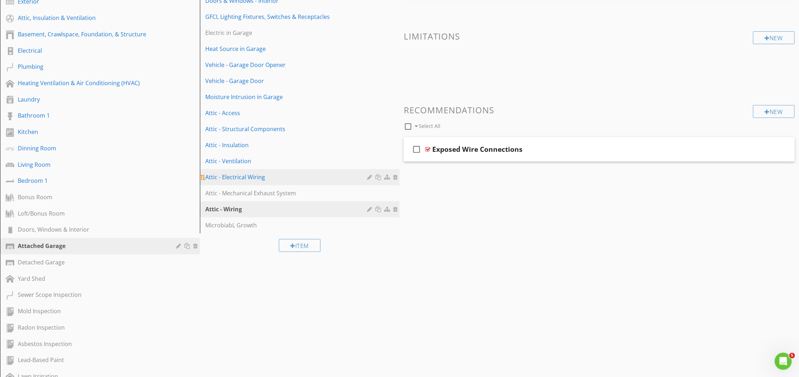
click at [236, 178] on div "Attic - Electrical Wiring" at bounding box center [288, 177] width 164 height 9
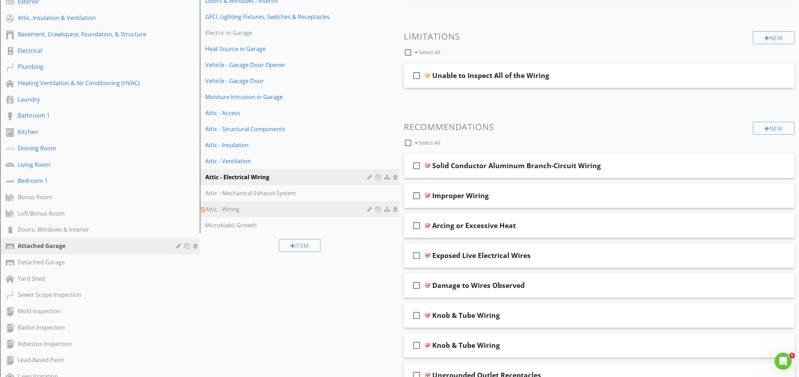
click at [226, 206] on div "Attic - Wiring" at bounding box center [288, 209] width 164 height 9
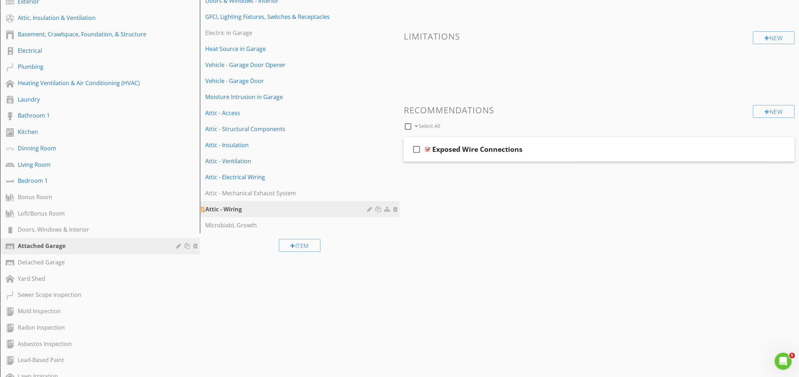
click at [395, 210] on div at bounding box center [396, 209] width 6 height 6
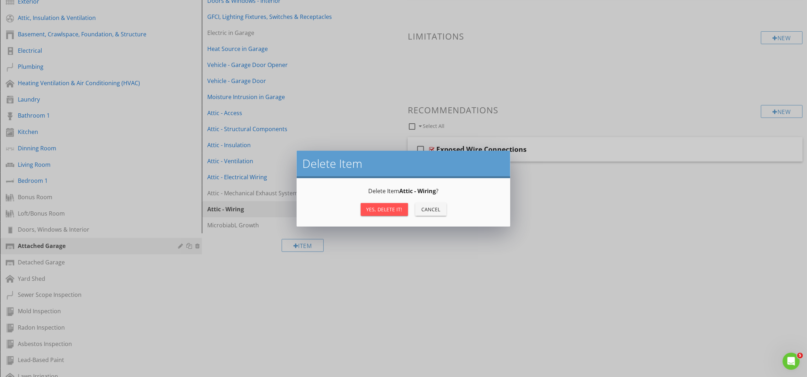
click at [395, 211] on div "Yes, Delete it!" at bounding box center [384, 208] width 36 height 7
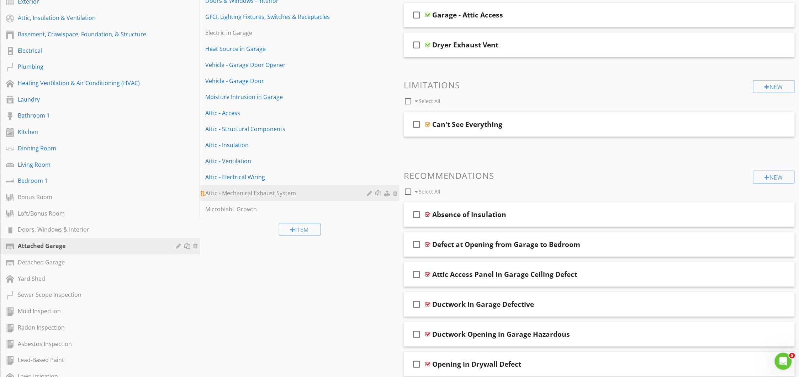
click at [376, 194] on div at bounding box center [379, 193] width 7 height 6
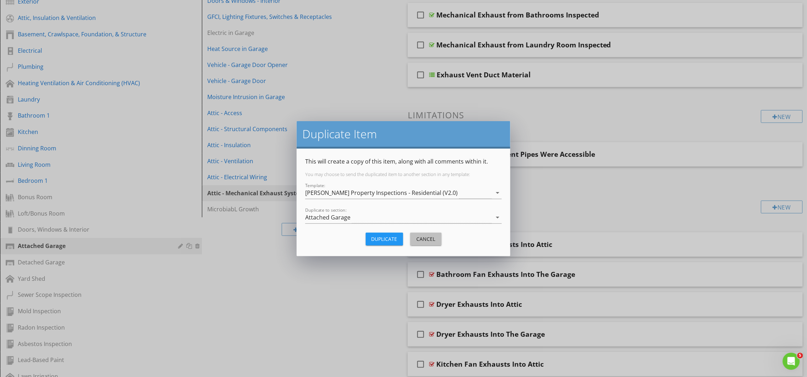
click at [424, 239] on div "Cancel" at bounding box center [426, 238] width 20 height 7
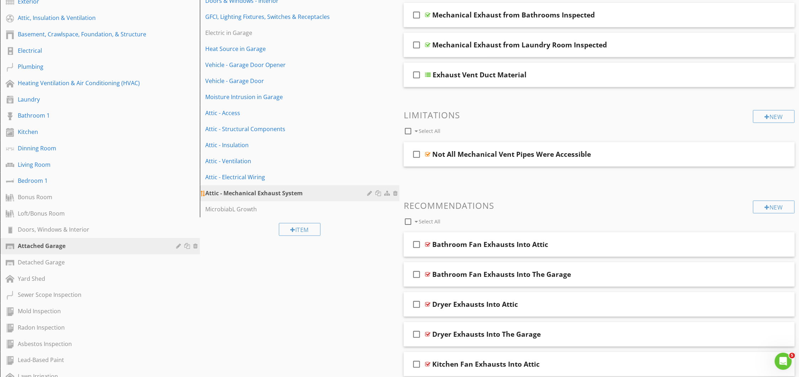
click at [368, 196] on div at bounding box center [370, 193] width 7 height 6
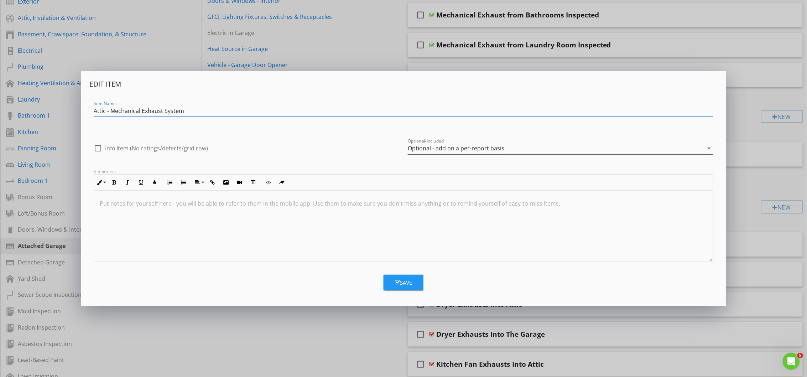
click at [435, 146] on div "Optional - add on a per-report basis" at bounding box center [456, 148] width 96 height 6
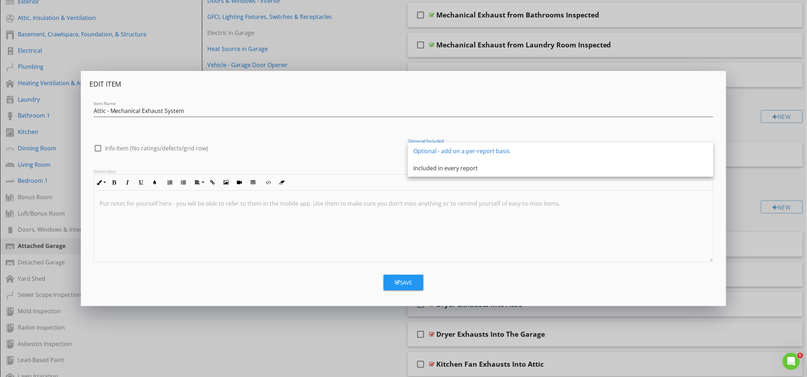
click at [426, 164] on div "Included in every report" at bounding box center [560, 168] width 294 height 9
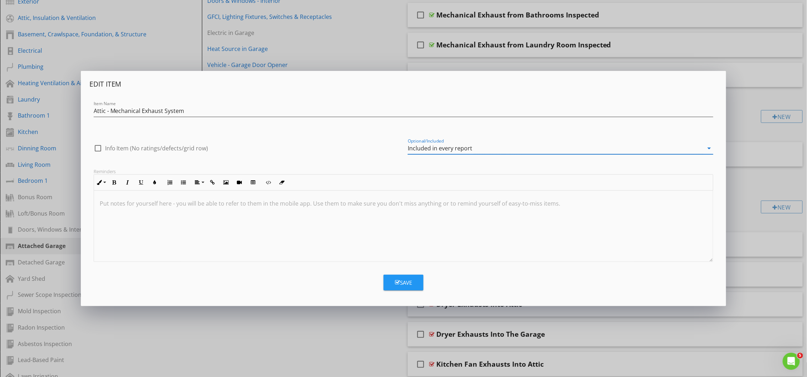
click at [399, 278] on div "Save" at bounding box center [403, 282] width 17 height 8
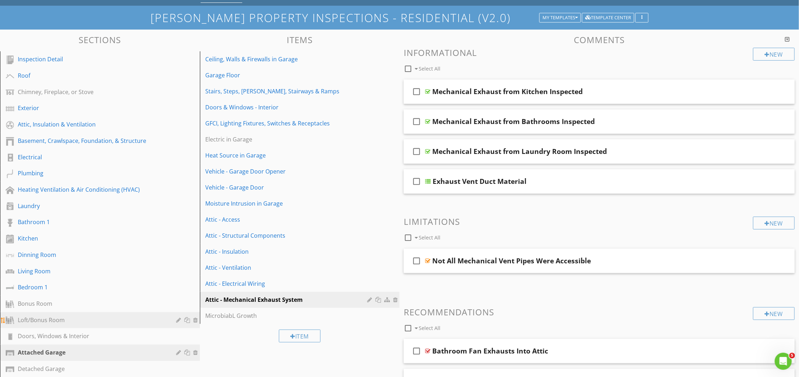
scroll to position [95, 0]
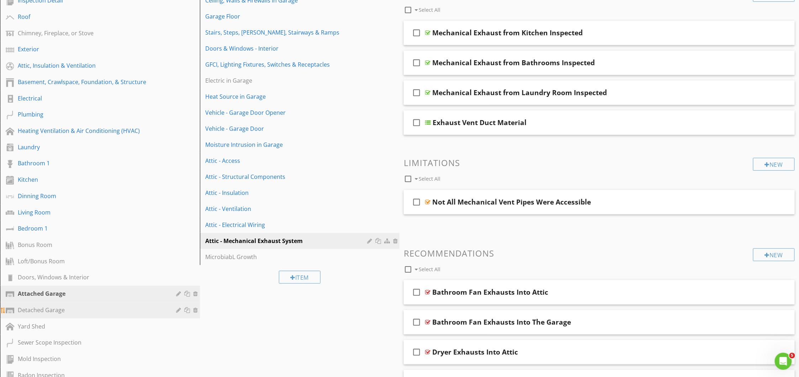
click at [47, 305] on div "Detached Garage" at bounding box center [92, 309] width 148 height 9
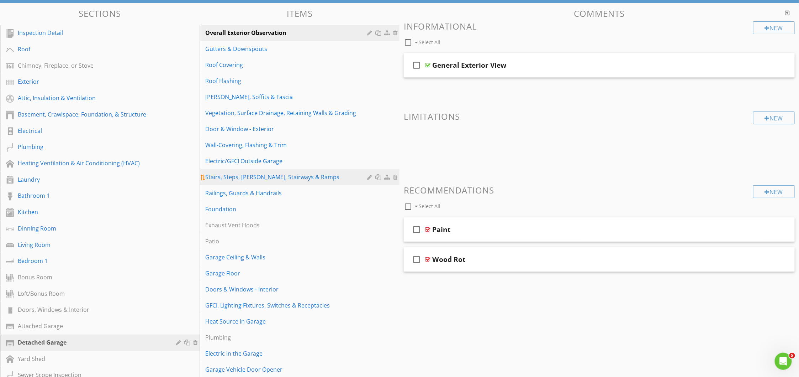
scroll to position [0, 0]
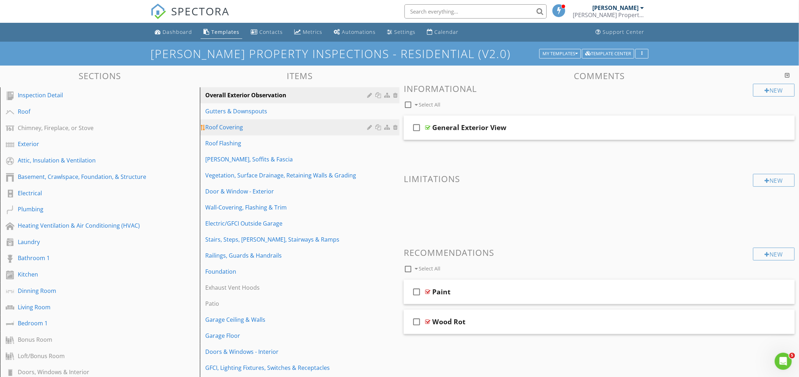
click at [288, 132] on link "Roof Covering" at bounding box center [301, 127] width 198 height 16
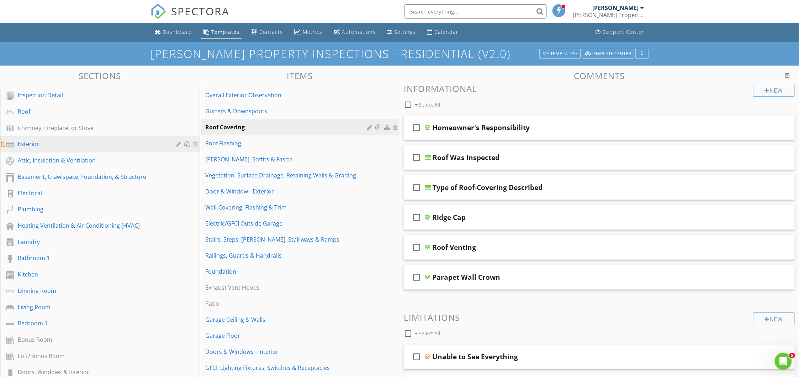
click at [29, 143] on div "Exterior" at bounding box center [92, 144] width 148 height 9
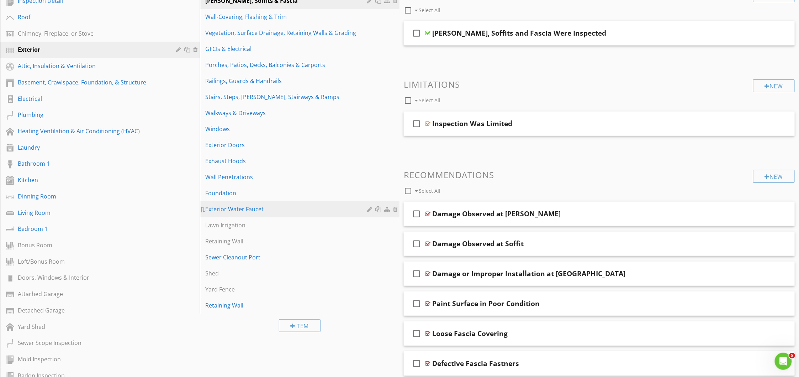
scroll to position [95, 0]
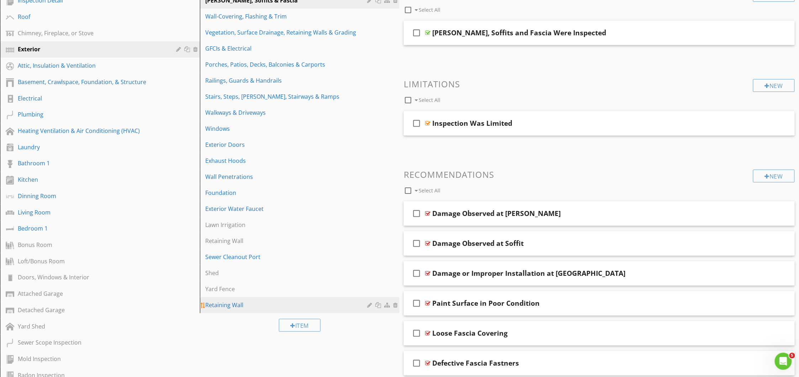
click at [243, 306] on div "Retaining Wall" at bounding box center [288, 304] width 164 height 9
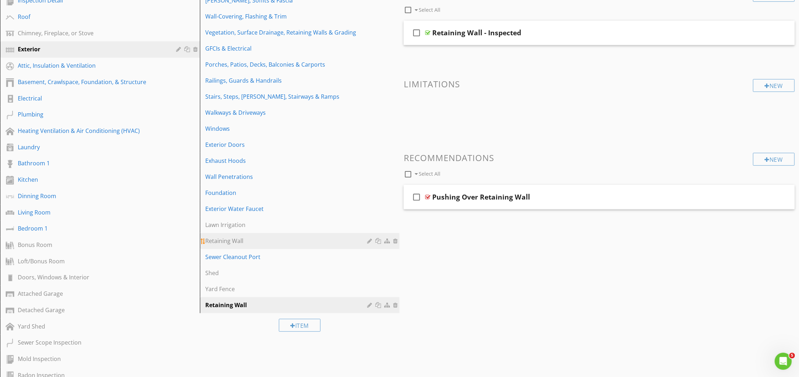
click at [243, 240] on div "Retaining Wall" at bounding box center [288, 240] width 164 height 9
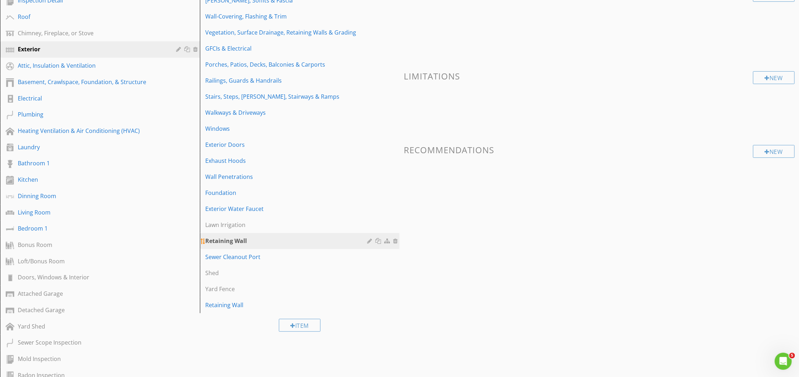
click at [396, 239] on div at bounding box center [396, 241] width 6 height 6
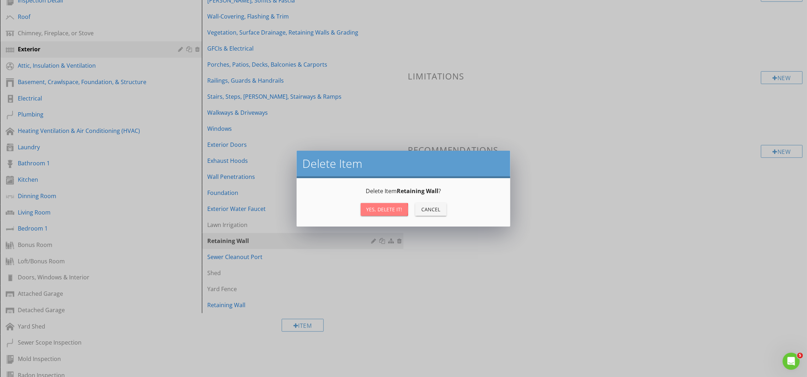
click at [398, 210] on div "Yes, Delete it!" at bounding box center [384, 208] width 36 height 7
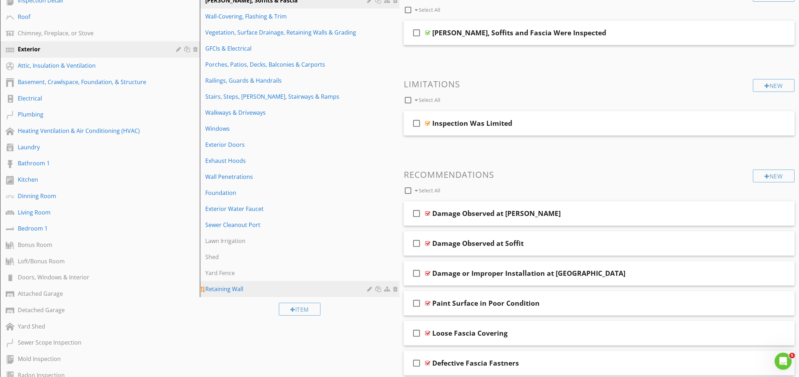
click at [368, 290] on div at bounding box center [370, 289] width 7 height 6
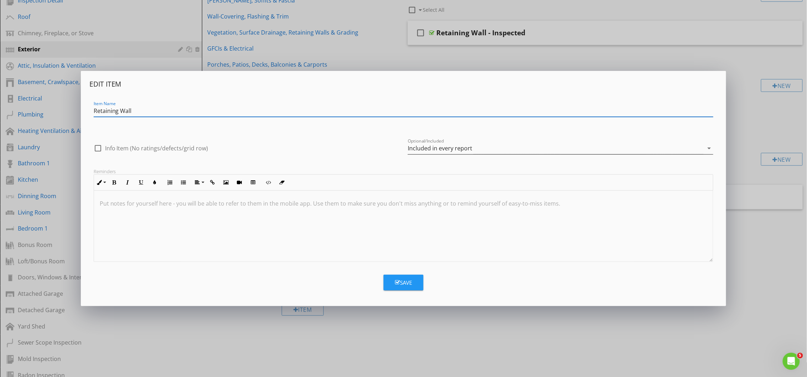
click at [451, 150] on div "Included in every report" at bounding box center [440, 148] width 64 height 6
click at [443, 152] on div "Optional - add on a per-report basis" at bounding box center [560, 151] width 294 height 9
click at [410, 284] on div "Save" at bounding box center [403, 282] width 17 height 8
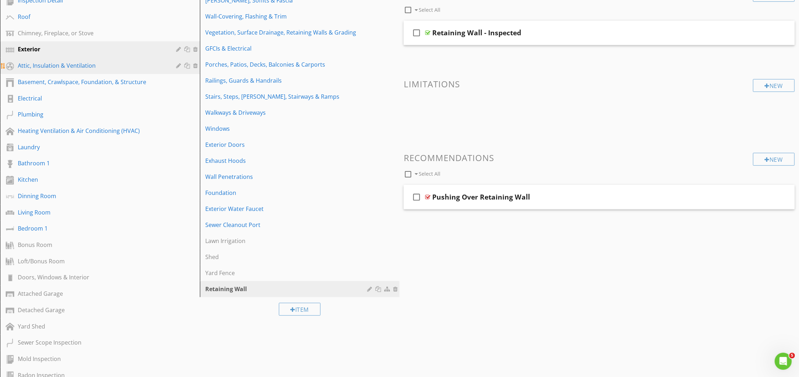
click at [64, 69] on div "Attic, Insulation & Ventilation" at bounding box center [92, 65] width 148 height 9
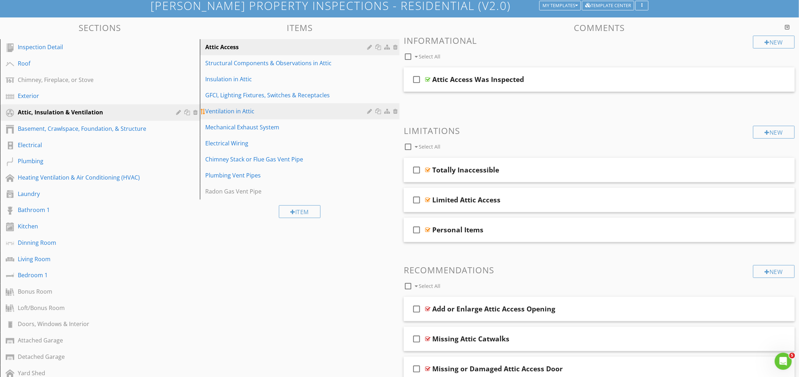
scroll to position [0, 0]
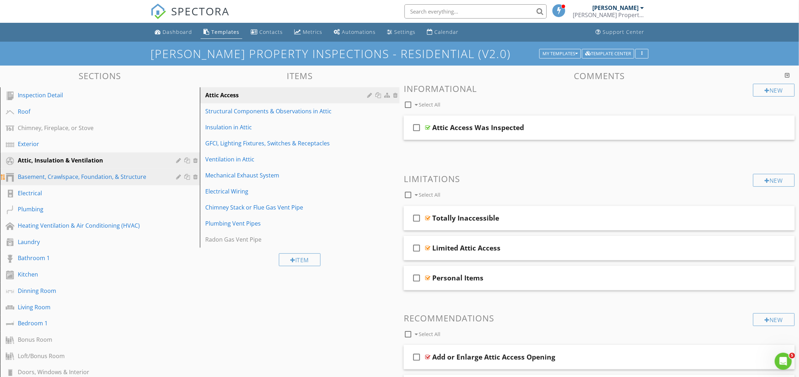
click at [47, 178] on div "Basement, Crawlspace, Foundation, & Structure" at bounding box center [92, 176] width 148 height 9
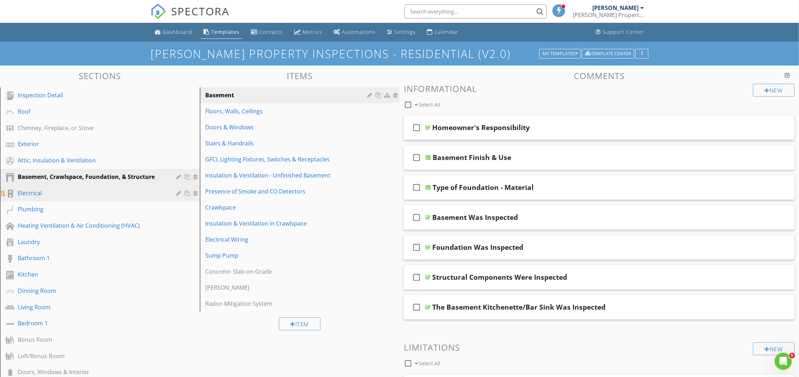
click at [41, 193] on div "Electrical" at bounding box center [92, 193] width 148 height 9
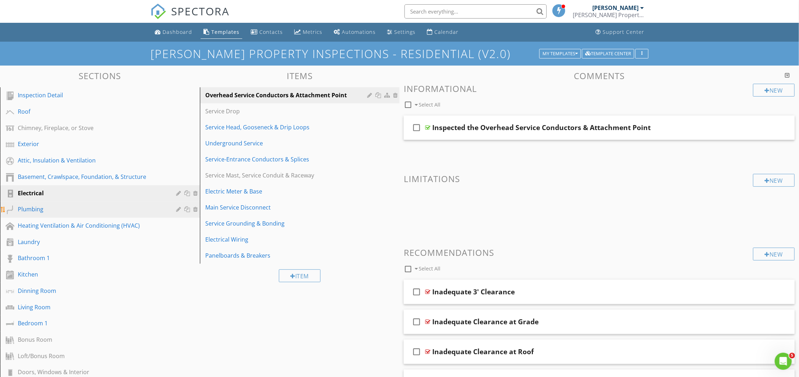
click at [39, 208] on div "Plumbing" at bounding box center [92, 209] width 148 height 9
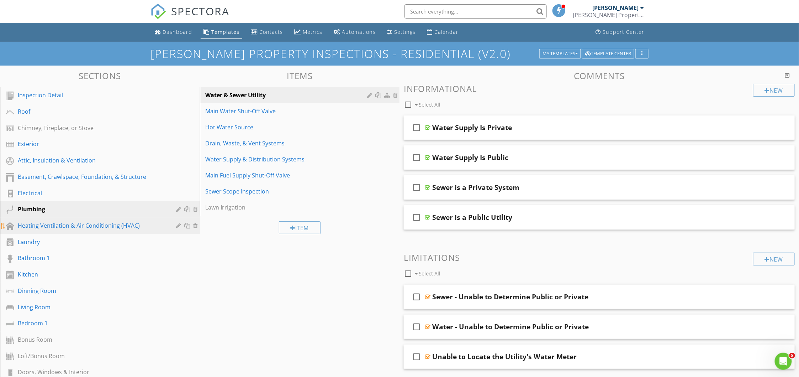
click at [54, 221] on div "Heating Ventilation & Air Conditioning (HVAC)" at bounding box center [92, 225] width 148 height 9
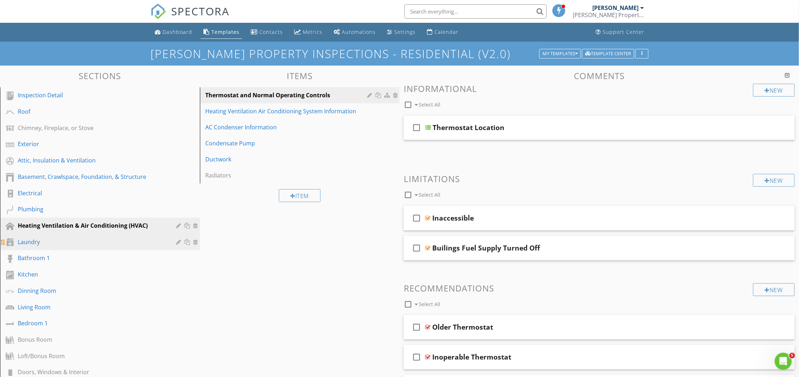
click at [43, 244] on div "Laundry" at bounding box center [92, 241] width 148 height 9
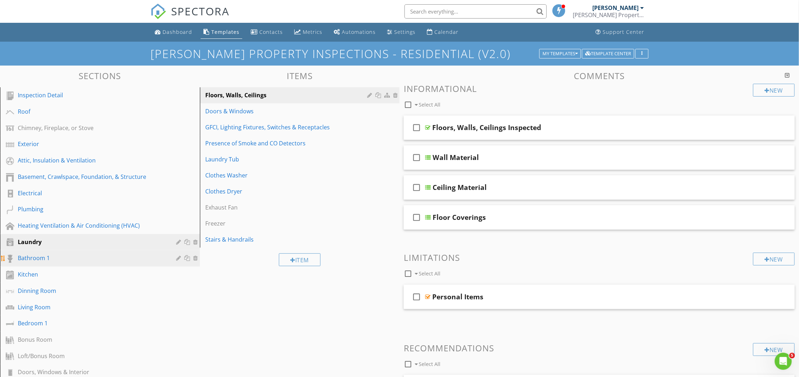
click at [44, 258] on div "Bathroom 1" at bounding box center [92, 257] width 148 height 9
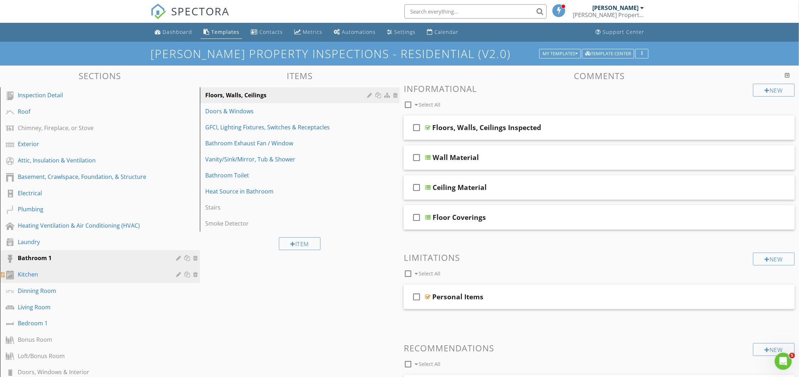
click at [43, 275] on div "Kitchen" at bounding box center [92, 274] width 148 height 9
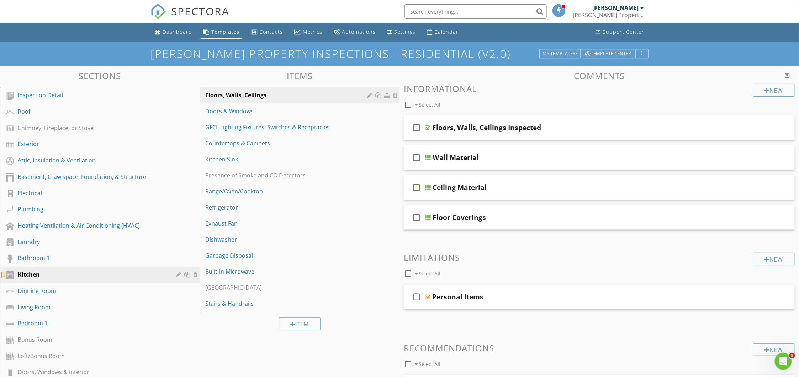
click at [43, 275] on div "Kitchen" at bounding box center [92, 274] width 148 height 9
click at [43, 286] on div "Dinning Room" at bounding box center [92, 290] width 148 height 9
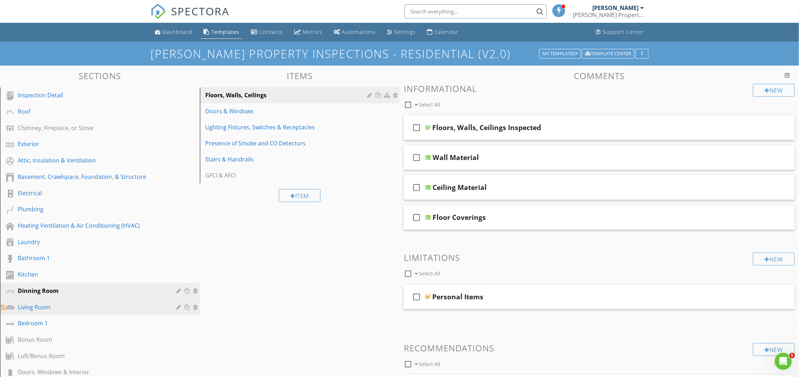
click at [62, 303] on div "Living Room" at bounding box center [92, 307] width 148 height 9
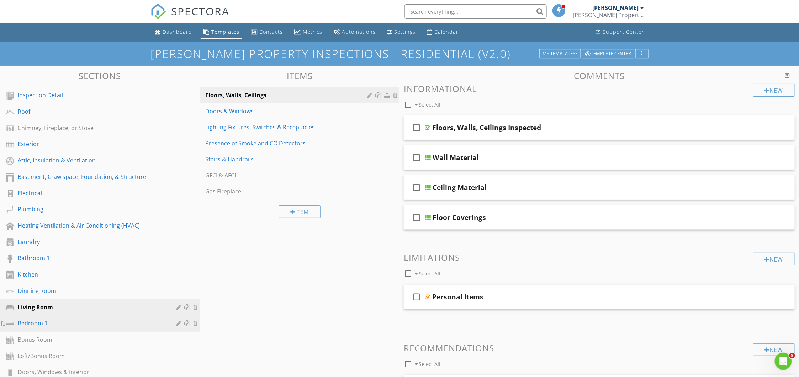
click at [43, 322] on div "Bedroom 1" at bounding box center [92, 323] width 148 height 9
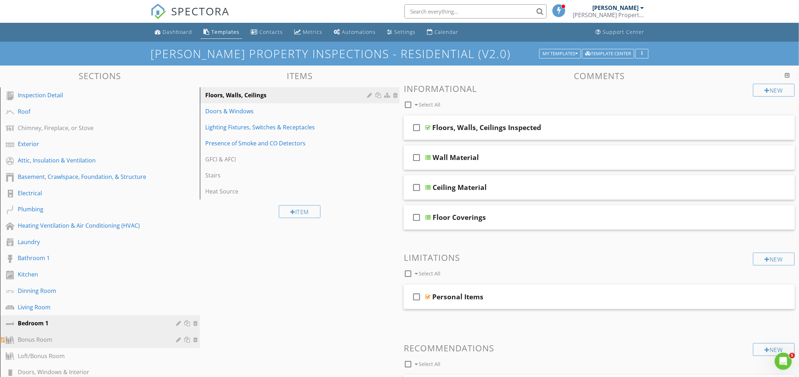
click at [57, 336] on div "Bonus Room" at bounding box center [92, 339] width 148 height 9
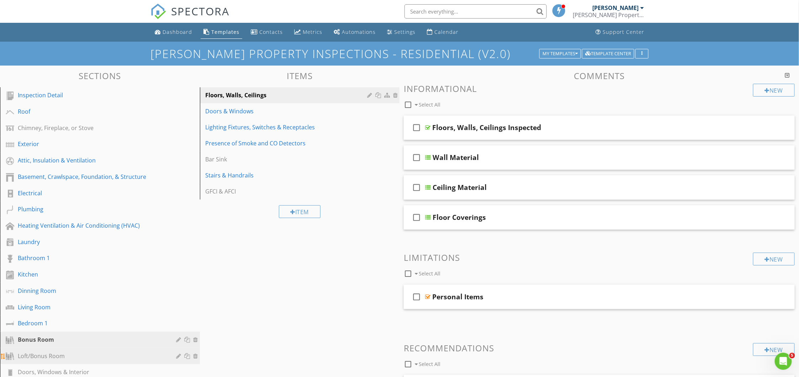
click at [44, 351] on div "Loft/Bonus Room" at bounding box center [92, 355] width 148 height 9
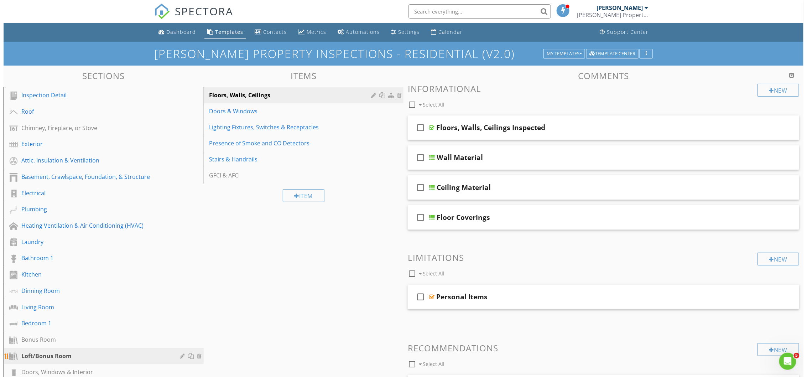
scroll to position [47, 0]
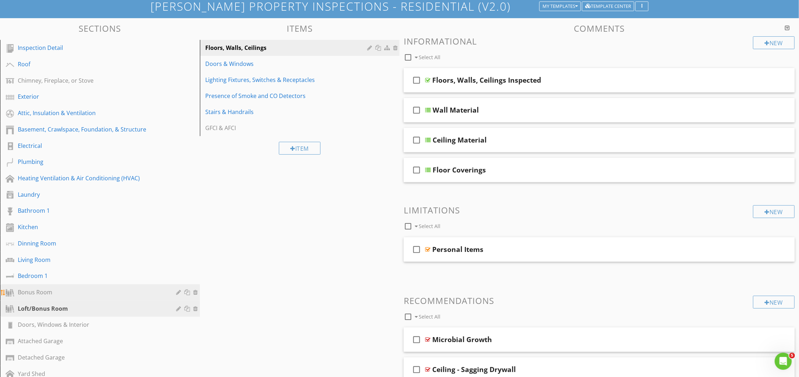
click at [45, 293] on div "Bonus Room" at bounding box center [92, 292] width 148 height 9
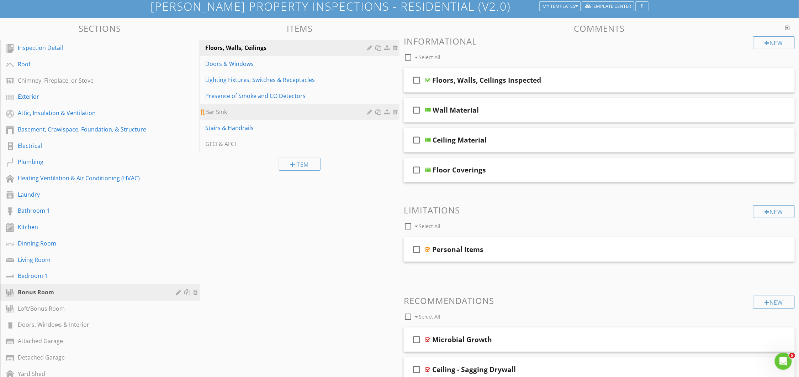
click at [381, 113] on div at bounding box center [379, 112] width 7 height 6
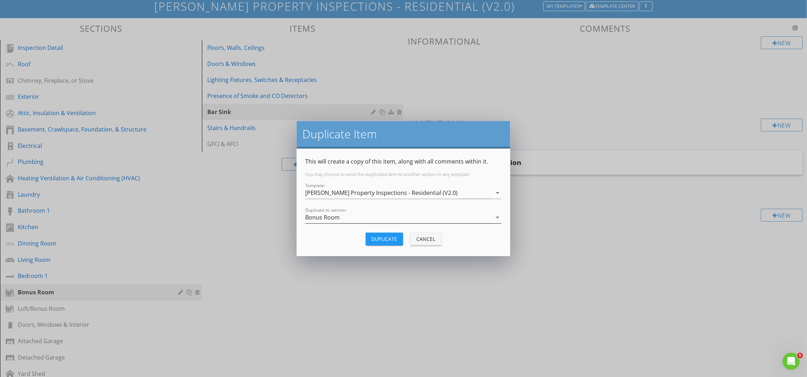
click at [323, 217] on div "Bonus Room" at bounding box center [322, 217] width 35 height 6
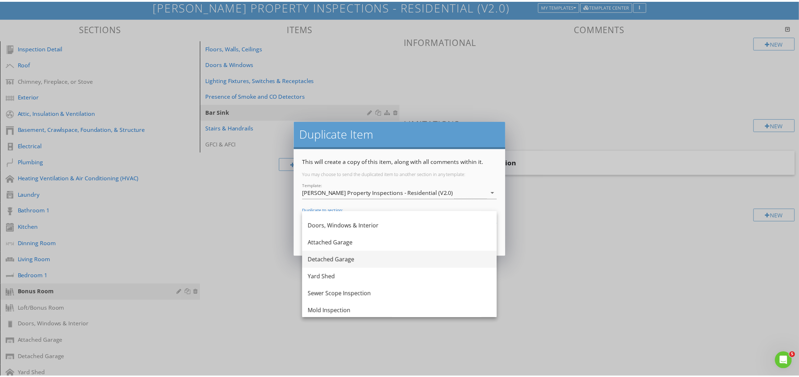
scroll to position [237, 0]
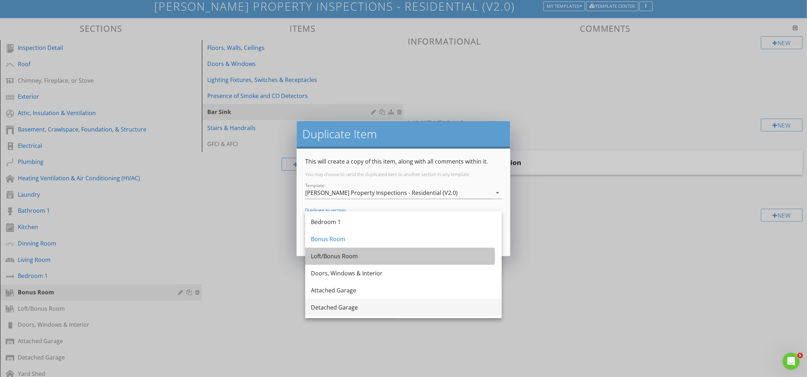
click at [328, 254] on div "Loft/Bonus Room" at bounding box center [403, 256] width 185 height 9
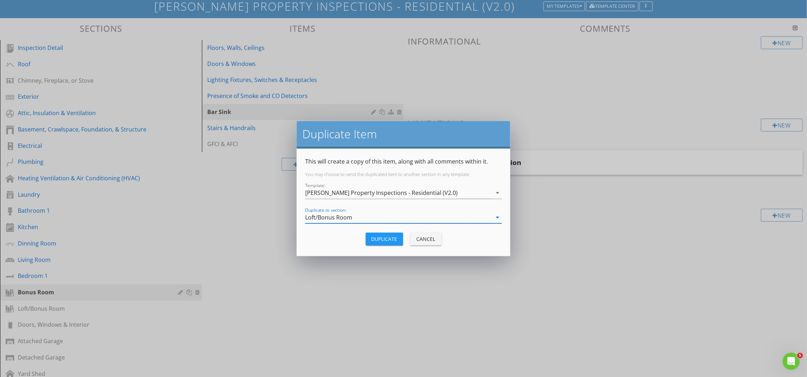
click at [383, 237] on div "Duplicate" at bounding box center [384, 238] width 26 height 7
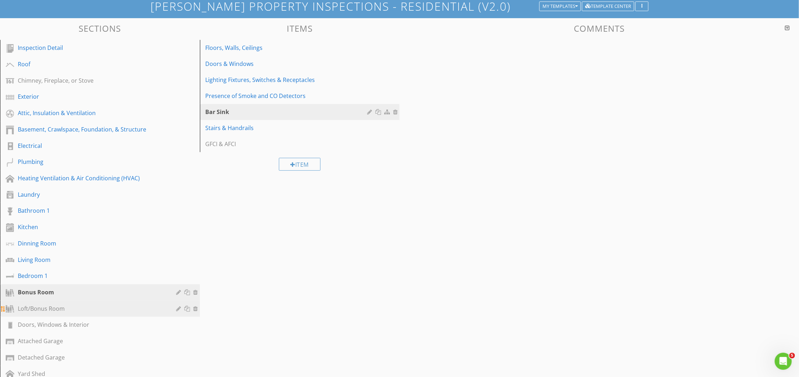
click at [55, 305] on div "Loft/Bonus Room" at bounding box center [92, 308] width 148 height 9
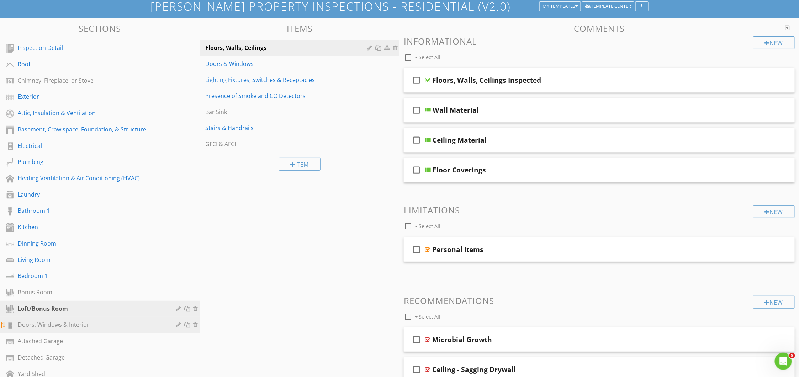
click at [48, 320] on div "Doors, Windows & Interior" at bounding box center [92, 324] width 148 height 9
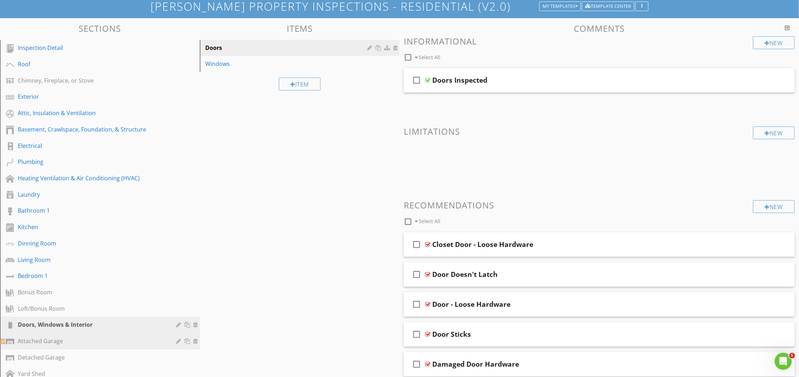
click at [44, 336] on div "Attached Garage" at bounding box center [92, 340] width 148 height 9
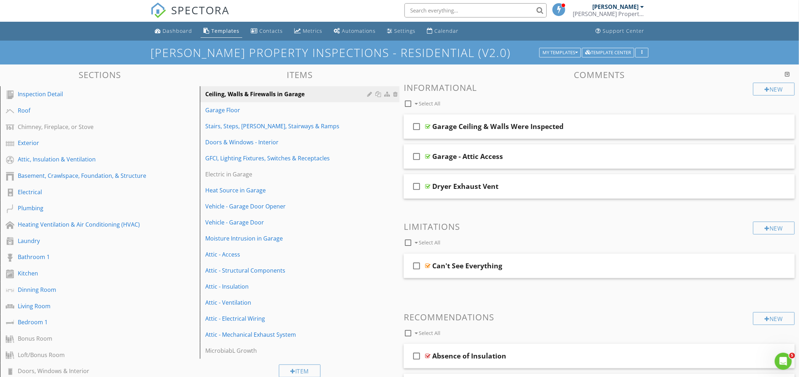
scroll to position [0, 0]
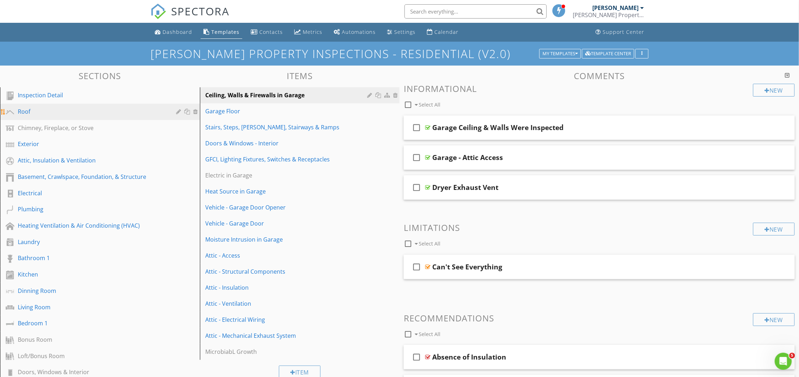
click at [37, 111] on div "Roof" at bounding box center [92, 111] width 148 height 9
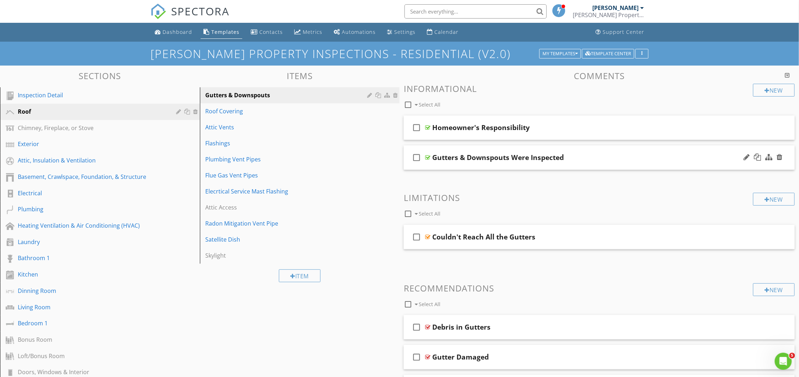
click at [427, 158] on div at bounding box center [427, 157] width 5 height 6
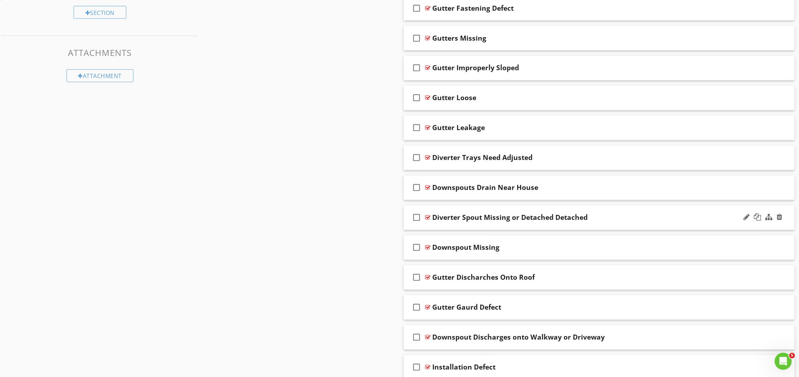
scroll to position [569, 0]
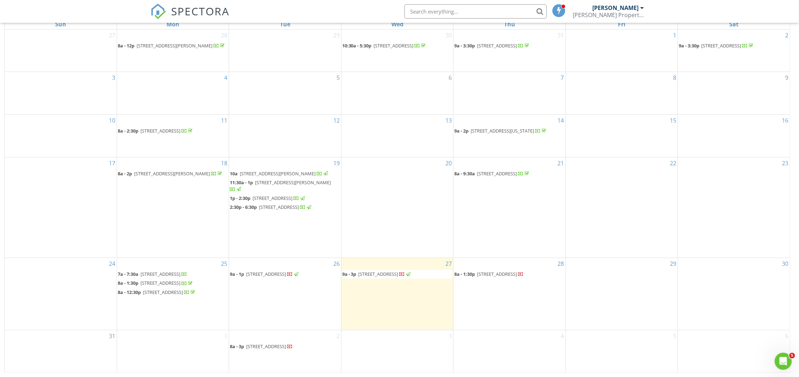
click at [391, 277] on span "[STREET_ADDRESS]" at bounding box center [379, 274] width 40 height 6
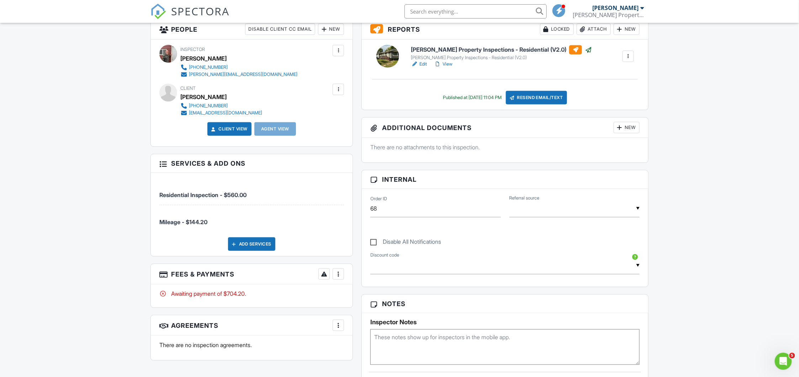
click at [339, 278] on div "More" at bounding box center [338, 273] width 11 height 11
drag, startPoint x: 362, startPoint y: 351, endPoint x: 346, endPoint y: 344, distance: 17.4
click at [362, 351] on div "Paid In Full" at bounding box center [374, 349] width 69 height 9
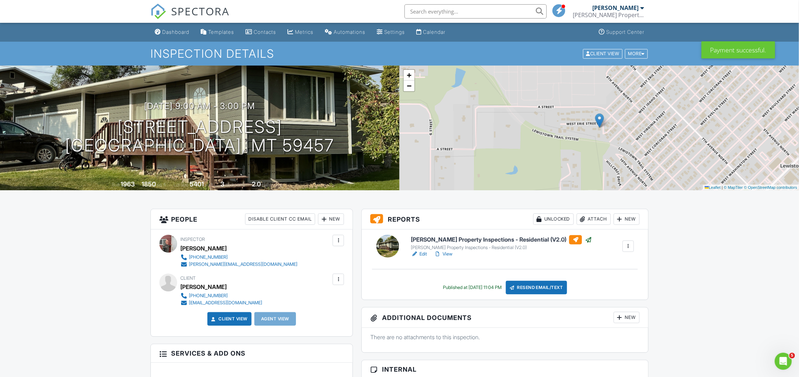
click at [342, 283] on div at bounding box center [338, 278] width 11 height 11
click at [279, 303] on li "Edit" at bounding box center [300, 301] width 79 height 18
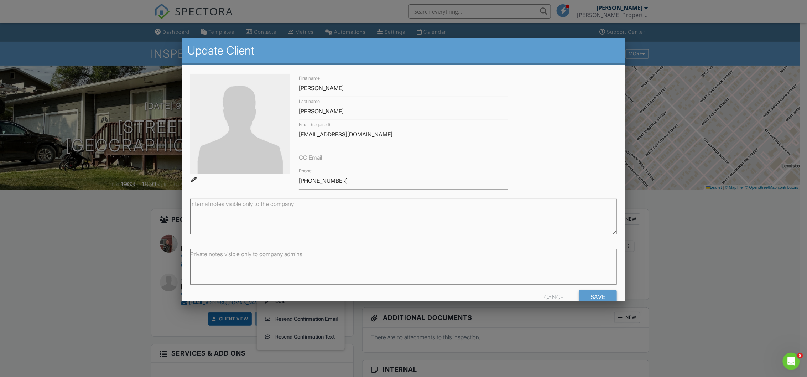
click at [547, 293] on div "Cancel" at bounding box center [555, 296] width 23 height 13
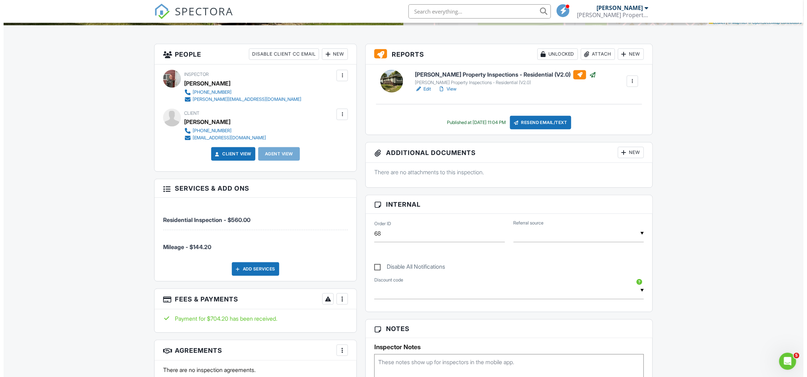
scroll to position [190, 0]
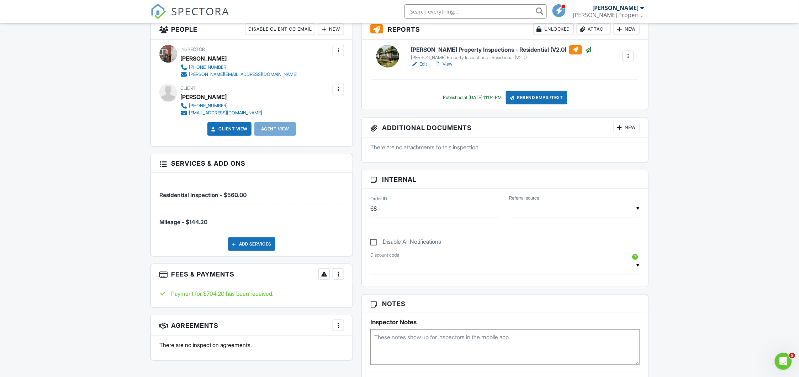
click at [340, 275] on div at bounding box center [338, 273] width 7 height 7
click at [357, 295] on li "Edit Fees & Payments" at bounding box center [374, 296] width 74 height 18
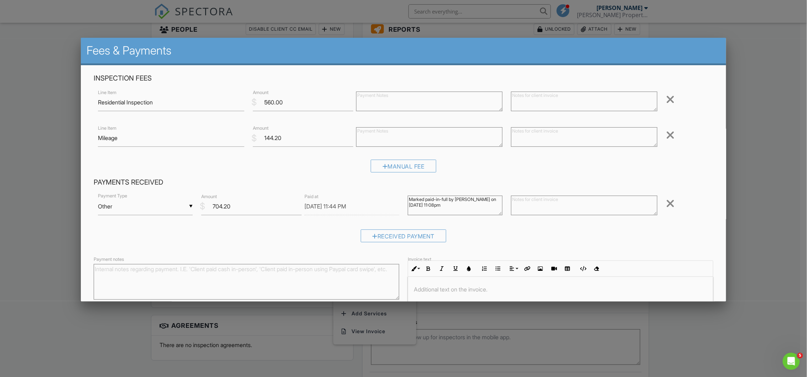
click at [117, 274] on textarea "Payment notes" at bounding box center [246, 282] width 305 height 36
type textarea "Paid Via Zelle"
click at [353, 209] on input "08/27/2025 11:44 PM" at bounding box center [351, 206] width 95 height 17
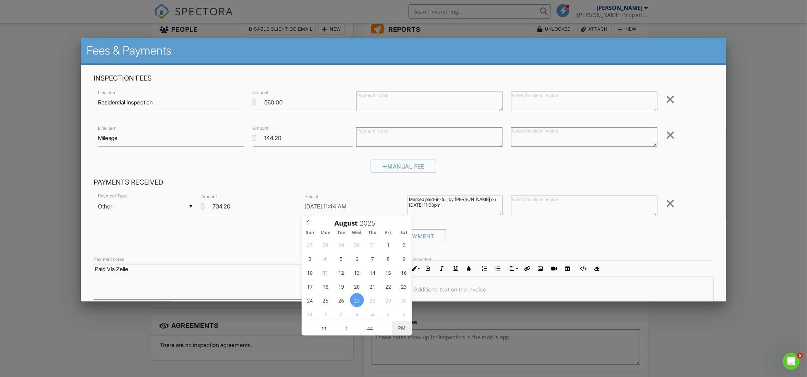
click at [398, 332] on span "PM" at bounding box center [402, 328] width 20 height 14
click at [374, 330] on input "44" at bounding box center [370, 328] width 44 height 14
type input "08/27/2025 11:04 AM"
type input "04"
type input "08/27/2025 11:42 AM"
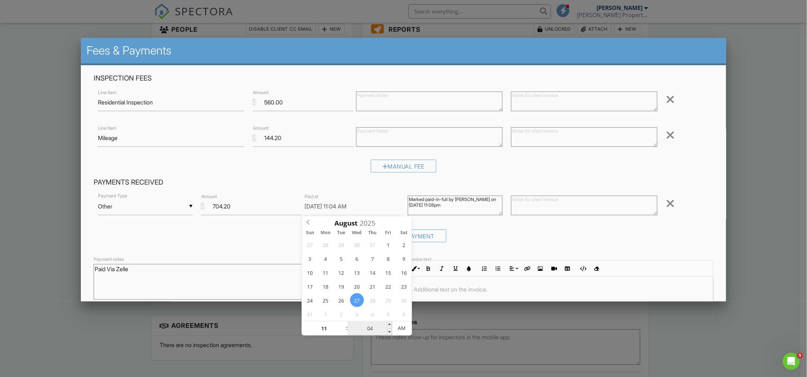
type input "42"
type input "08/27/2025 11:04 AM"
type input "04"
type input "08/27/2025 11:40 AM"
type input "40"
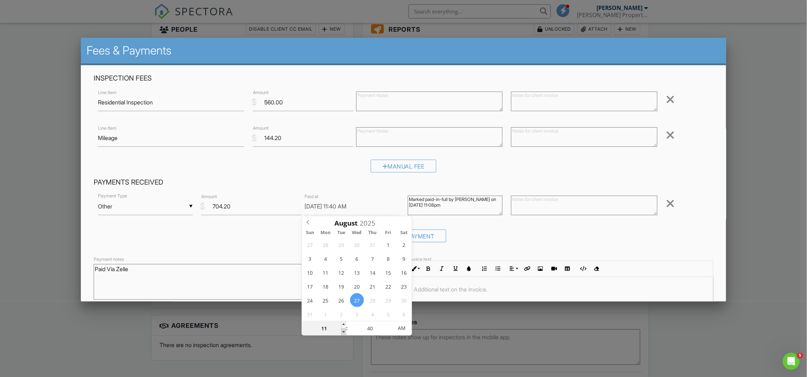
type input "08/27/2025 10:40 AM"
type input "10"
click at [341, 334] on span at bounding box center [343, 331] width 5 height 7
type input "08/27/2025 9:40 AM"
type input "09"
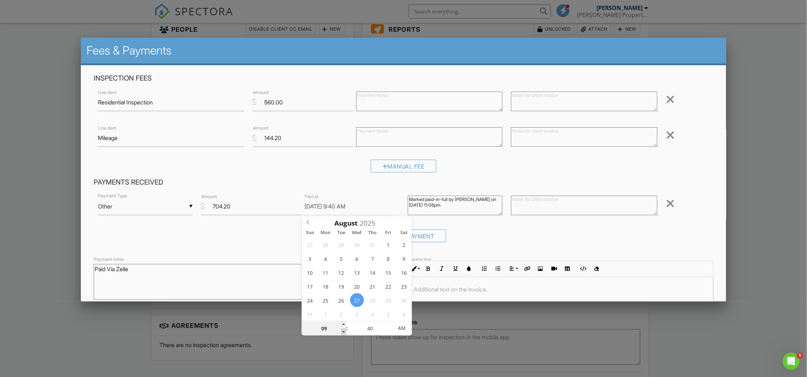
click at [341, 333] on span at bounding box center [343, 331] width 5 height 7
type input "08/27/2025 8:40 AM"
type input "08"
click at [341, 333] on span at bounding box center [343, 331] width 5 height 7
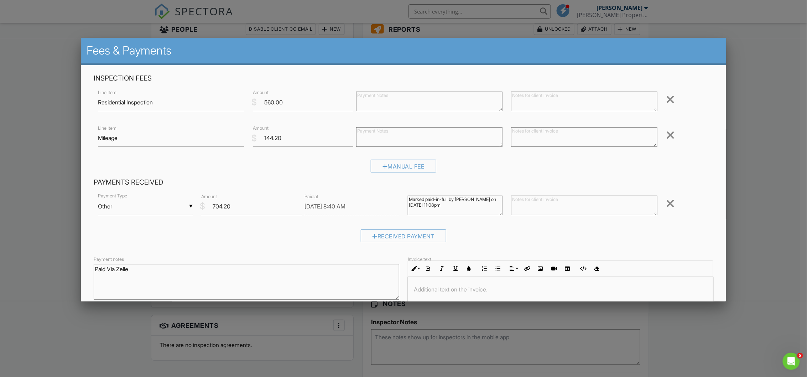
click at [269, 286] on textarea "Paid Via Zelle" at bounding box center [246, 282] width 305 height 36
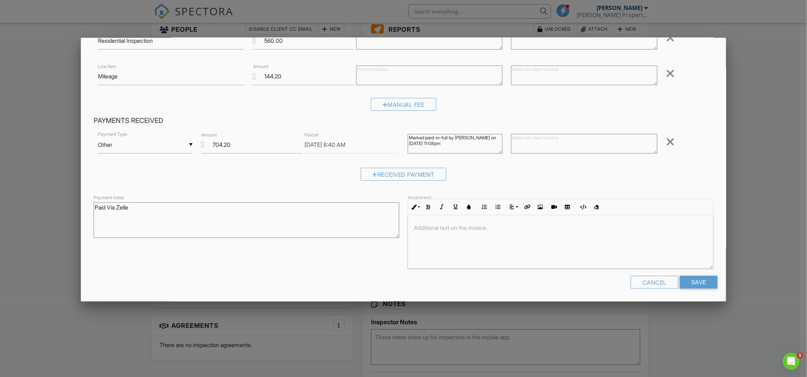
scroll to position [62, 0]
drag, startPoint x: 698, startPoint y: 284, endPoint x: 661, endPoint y: 257, distance: 46.0
click at [698, 284] on input "Save" at bounding box center [698, 281] width 38 height 13
